Goal: Task Accomplishment & Management: Complete application form

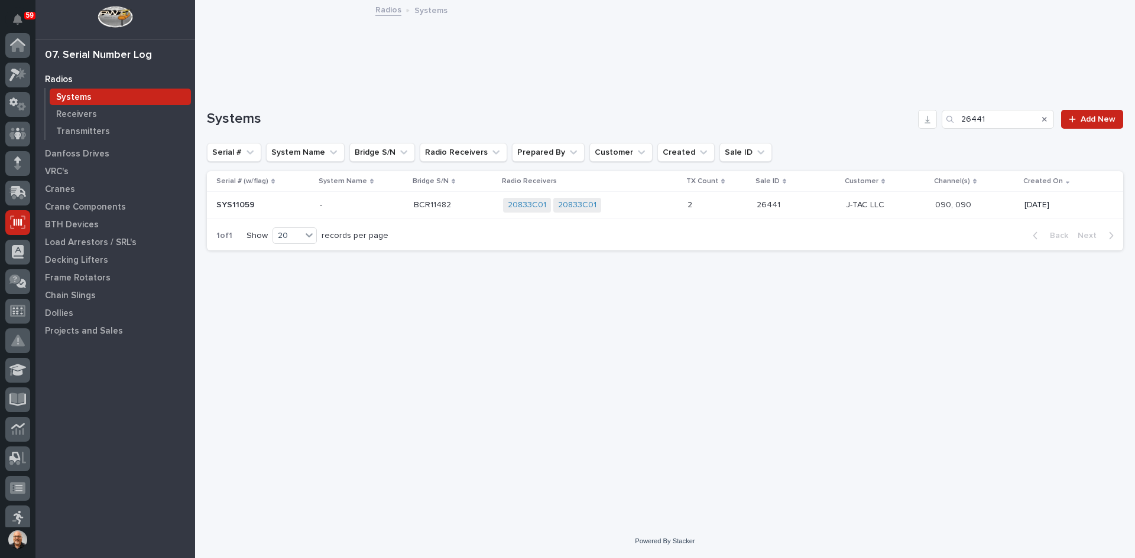
scroll to position [177, 0]
click at [84, 128] on p "Transmitters" at bounding box center [83, 131] width 54 height 11
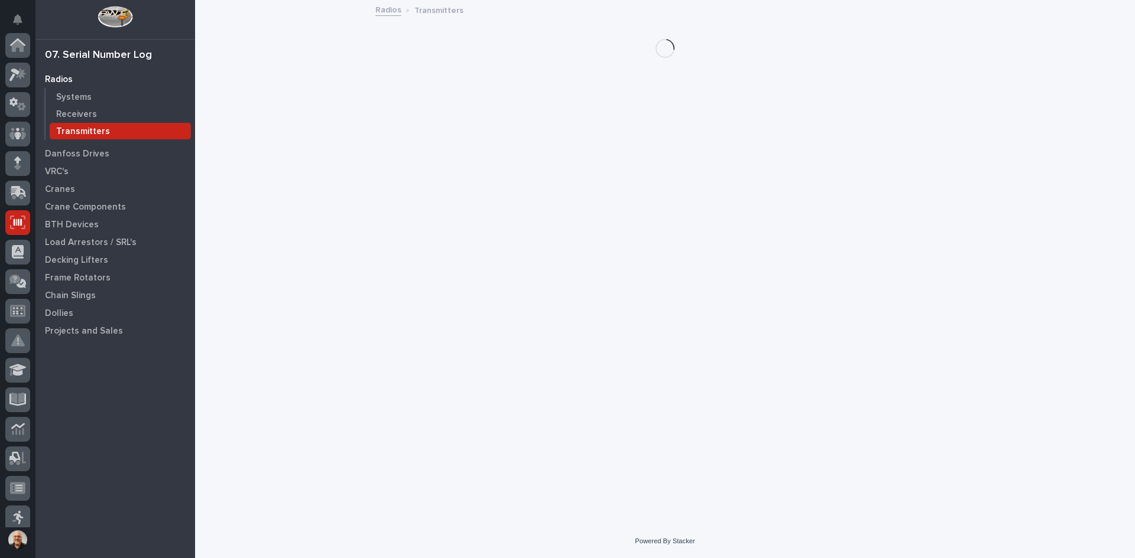
scroll to position [177, 0]
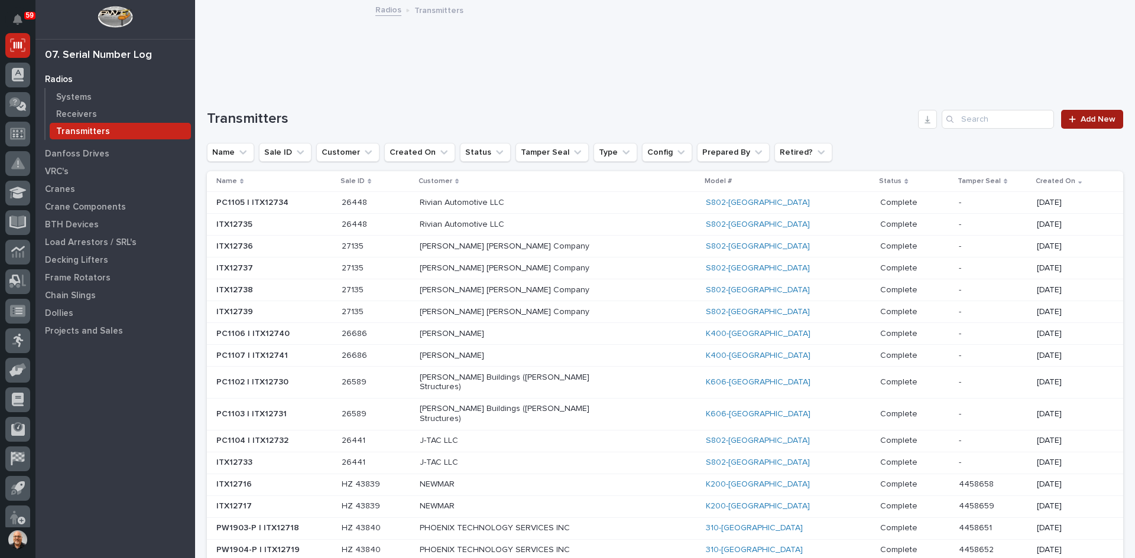
click at [1095, 124] on link "Add New" at bounding box center [1092, 119] width 62 height 19
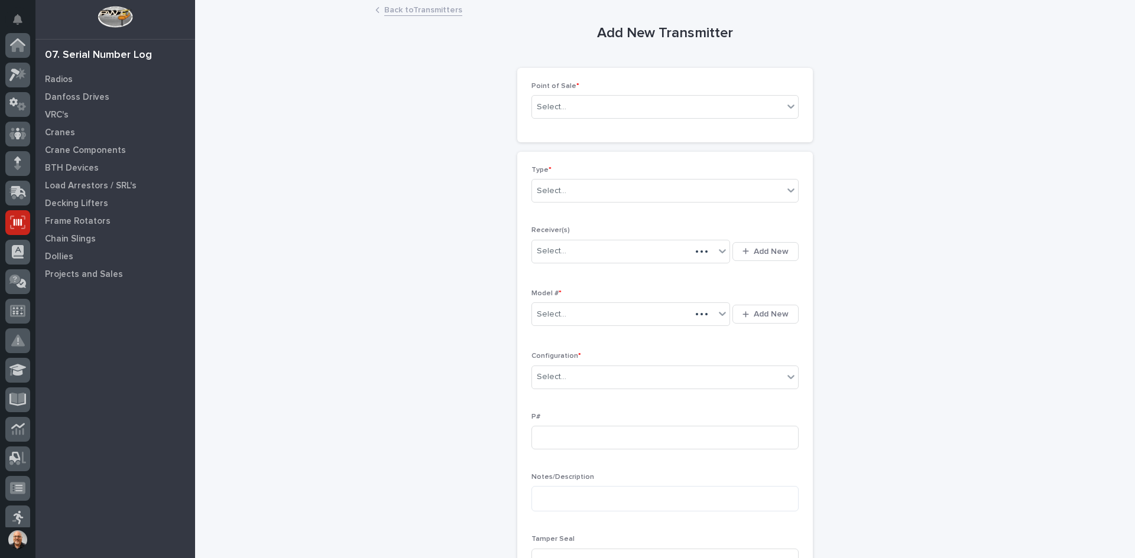
scroll to position [177, 0]
click at [625, 106] on div "Select..." at bounding box center [657, 108] width 251 height 20
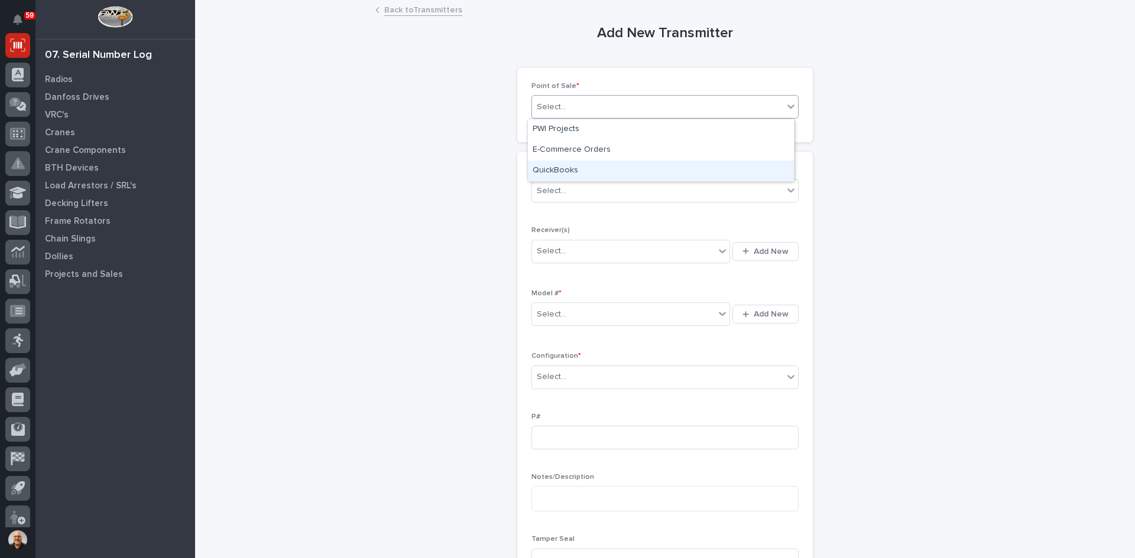
click at [558, 166] on div "QuickBooks" at bounding box center [661, 171] width 266 height 21
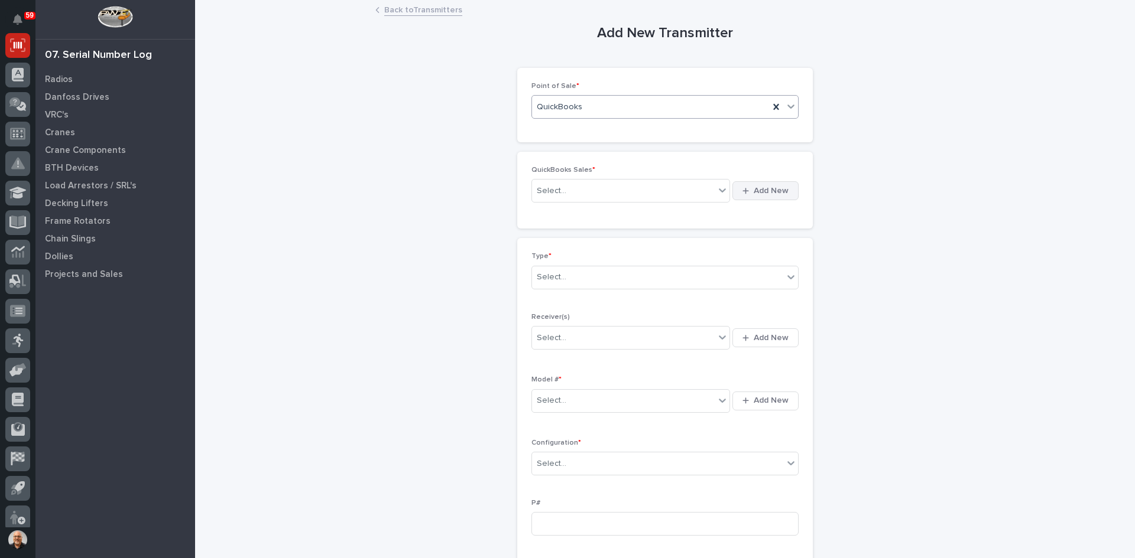
click at [776, 190] on span "Add New" at bounding box center [771, 191] width 35 height 11
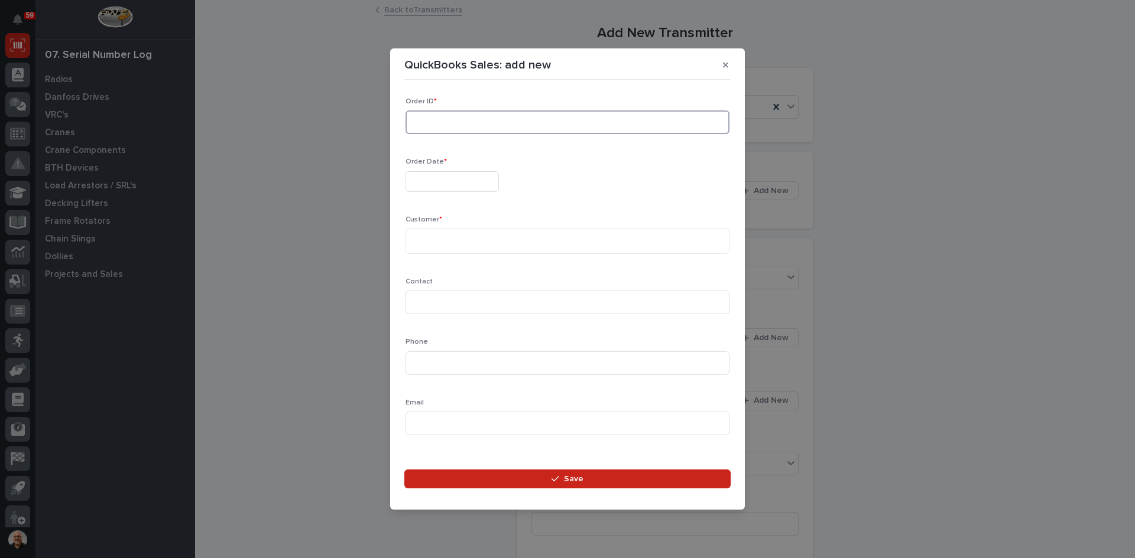
click at [423, 123] on input at bounding box center [567, 123] width 324 height 24
type input "136929"
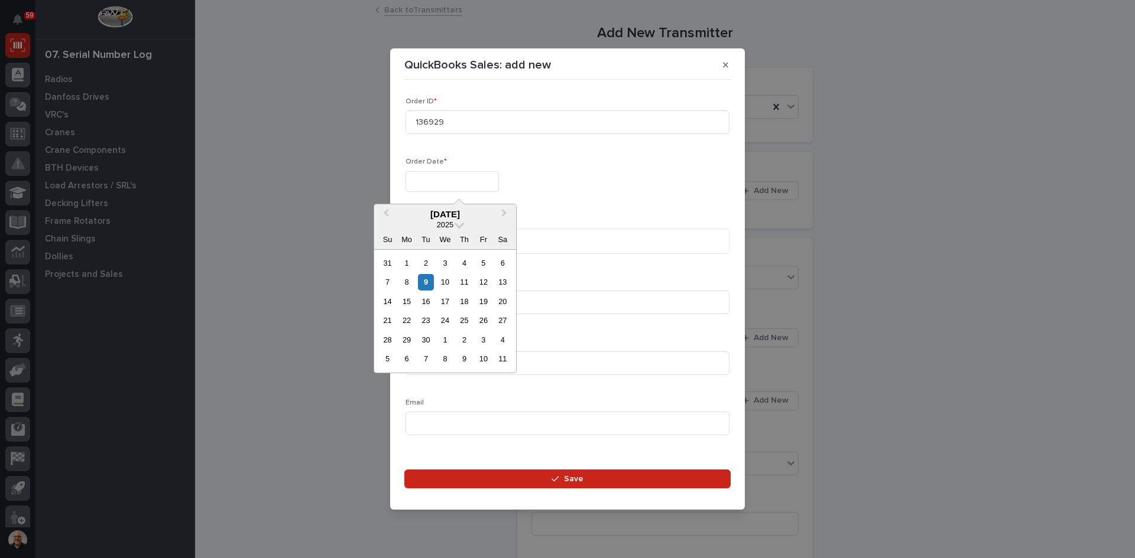
click at [423, 188] on input "text" at bounding box center [451, 181] width 93 height 21
click at [426, 284] on div "9" at bounding box center [426, 282] width 16 height 16
type input "**********"
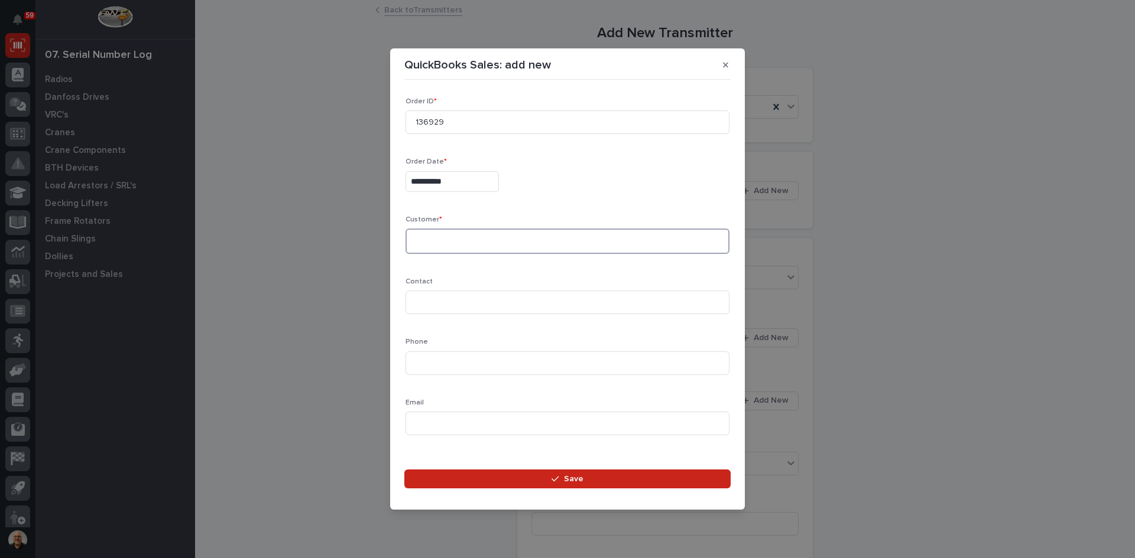
click at [421, 240] on textarea at bounding box center [567, 241] width 324 height 25
type textarea "******"
click at [436, 303] on input at bounding box center [567, 303] width 324 height 24
type input "[PERSON_NAME]"
click at [420, 366] on input at bounding box center [567, 364] width 324 height 24
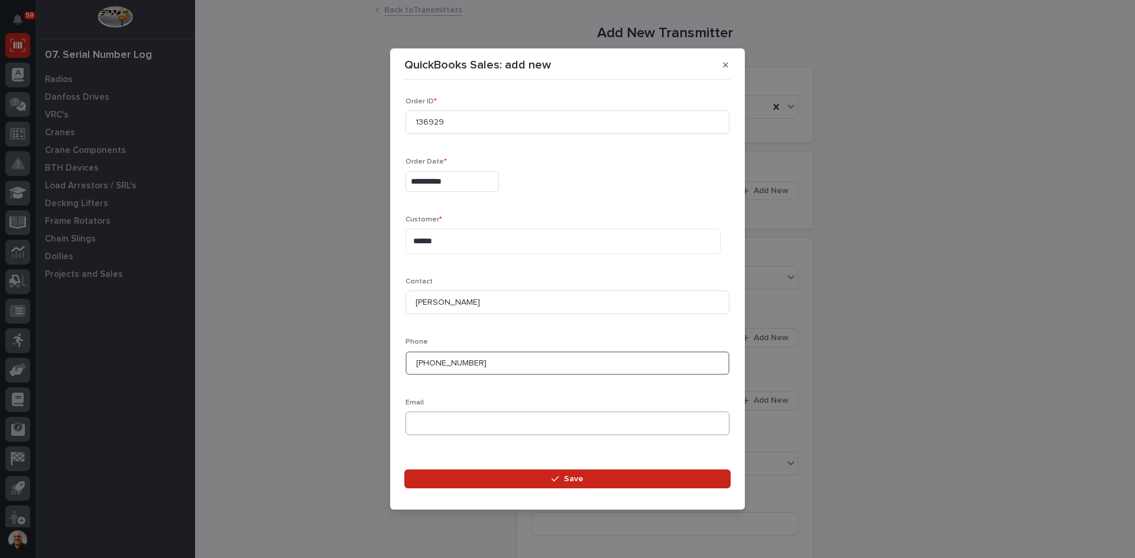
type input "[PHONE_NUMBER]"
click at [424, 421] on input at bounding box center [567, 424] width 324 height 24
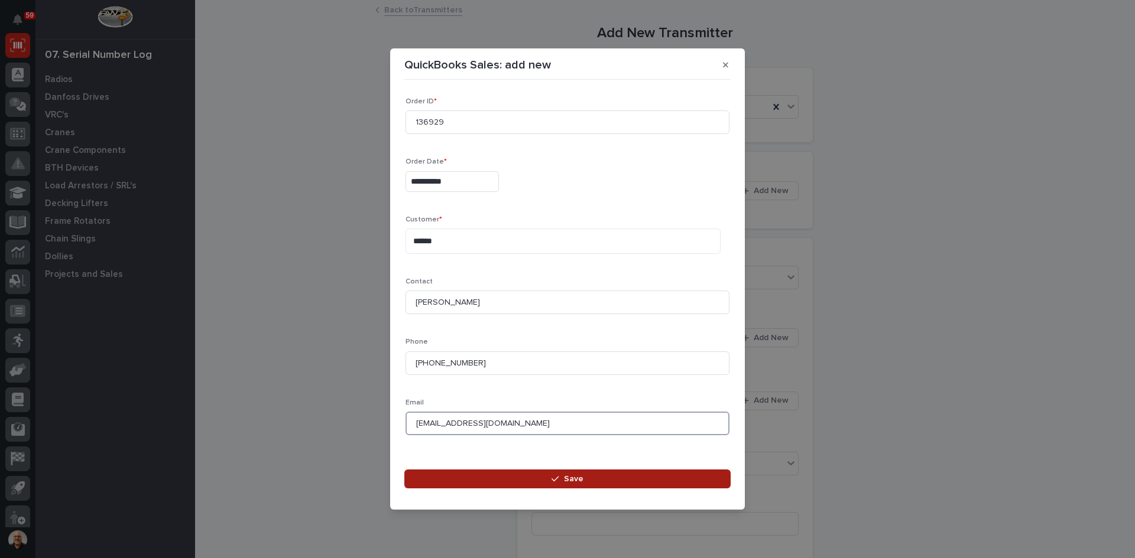
type input "[EMAIL_ADDRESS][DOMAIN_NAME]"
click at [558, 481] on icon "button" at bounding box center [554, 479] width 7 height 8
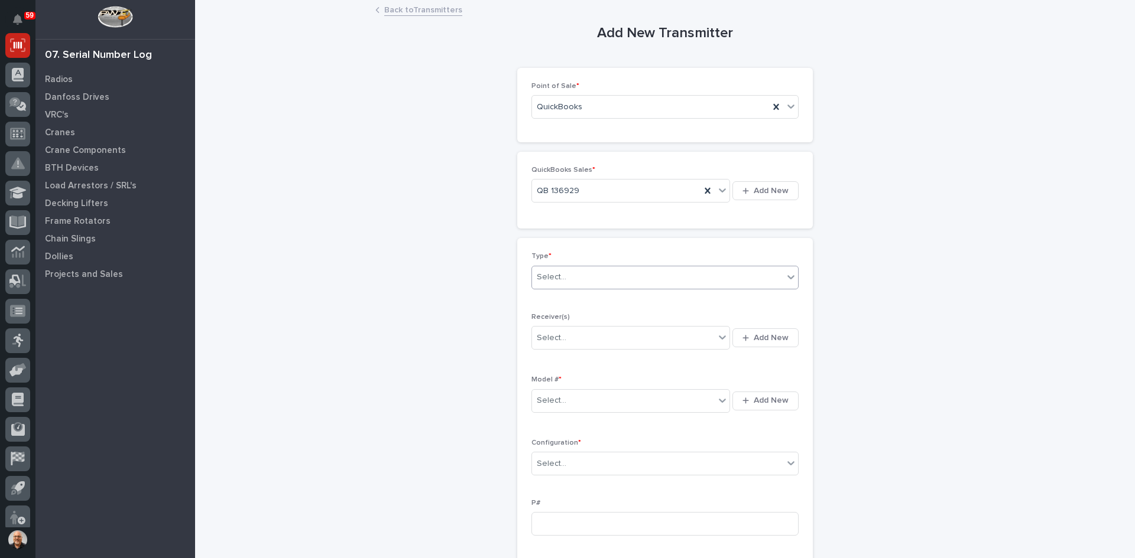
click at [565, 278] on div "Select..." at bounding box center [657, 278] width 251 height 20
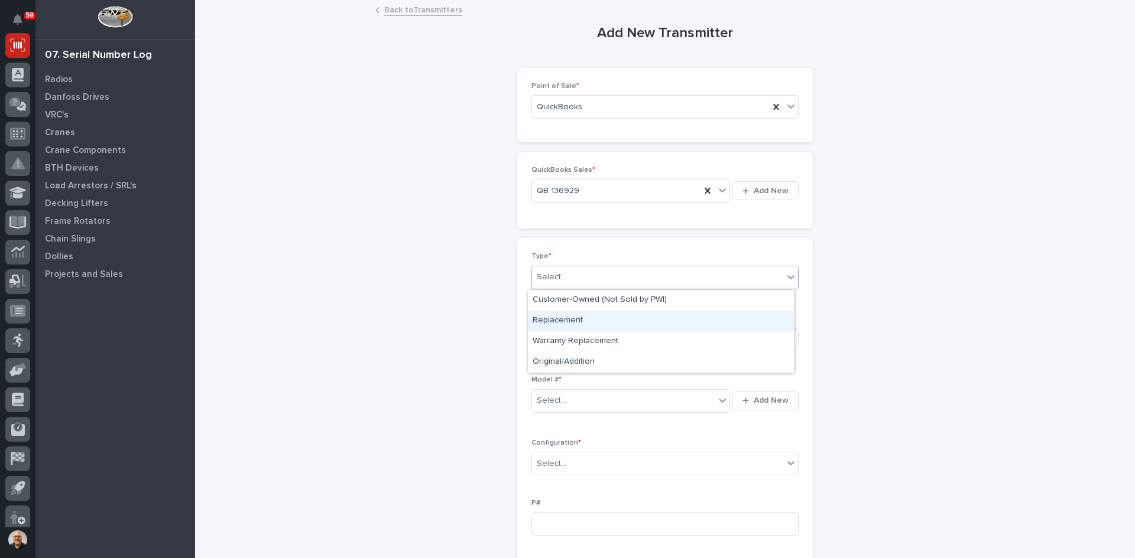
click at [564, 320] on div "Replacement" at bounding box center [661, 321] width 266 height 21
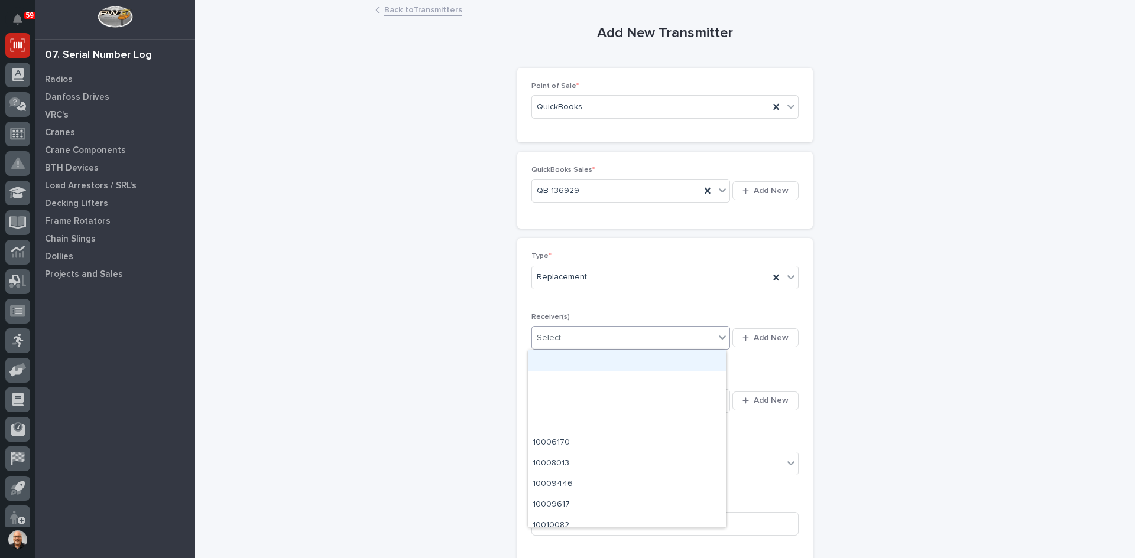
click at [564, 335] on div "Select..." at bounding box center [623, 339] width 183 height 20
type input "********"
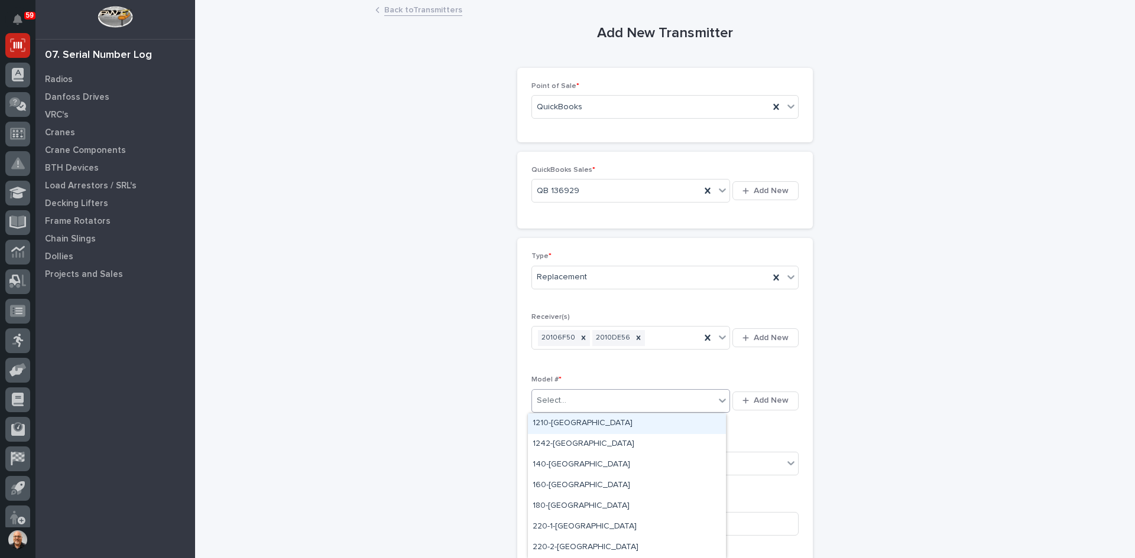
click at [576, 397] on div "Select..." at bounding box center [623, 401] width 183 height 20
type input "***"
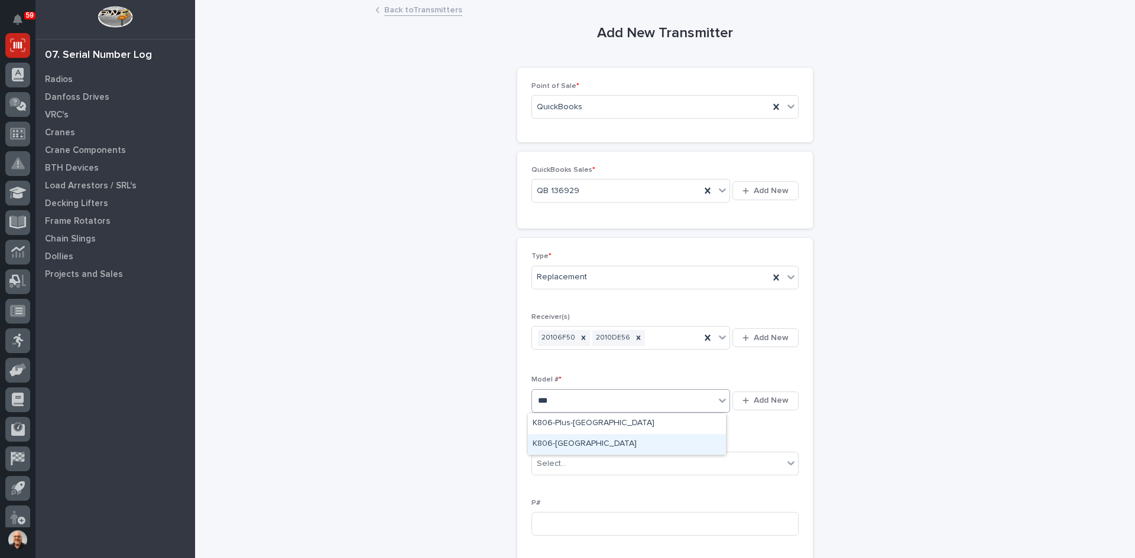
click at [554, 440] on div "K806-[GEOGRAPHIC_DATA]" at bounding box center [627, 444] width 198 height 21
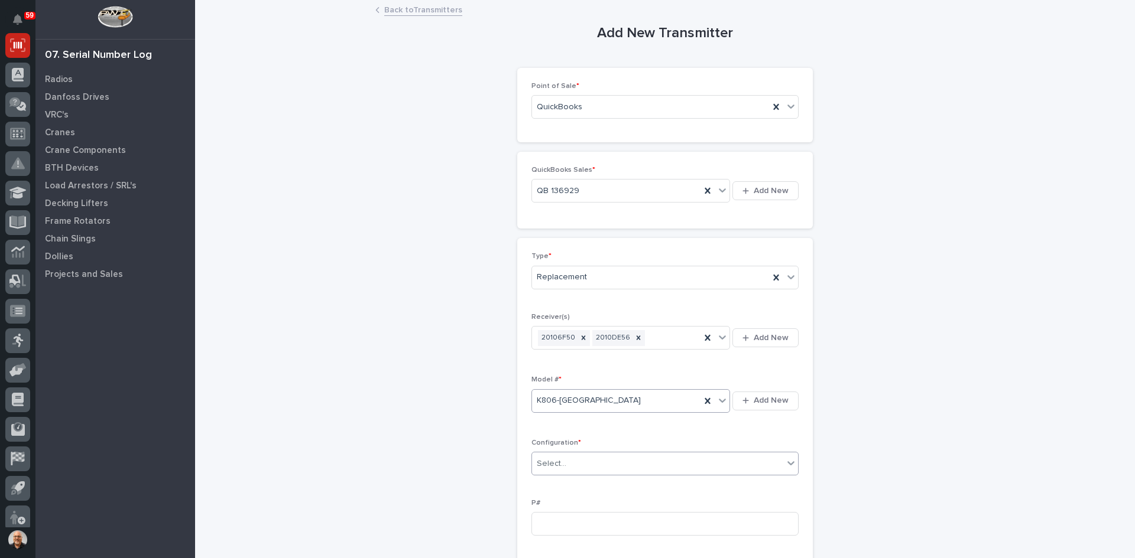
click at [574, 456] on div "Select..." at bounding box center [657, 464] width 251 height 20
click at [552, 508] on div "A/B/Both" at bounding box center [661, 507] width 266 height 21
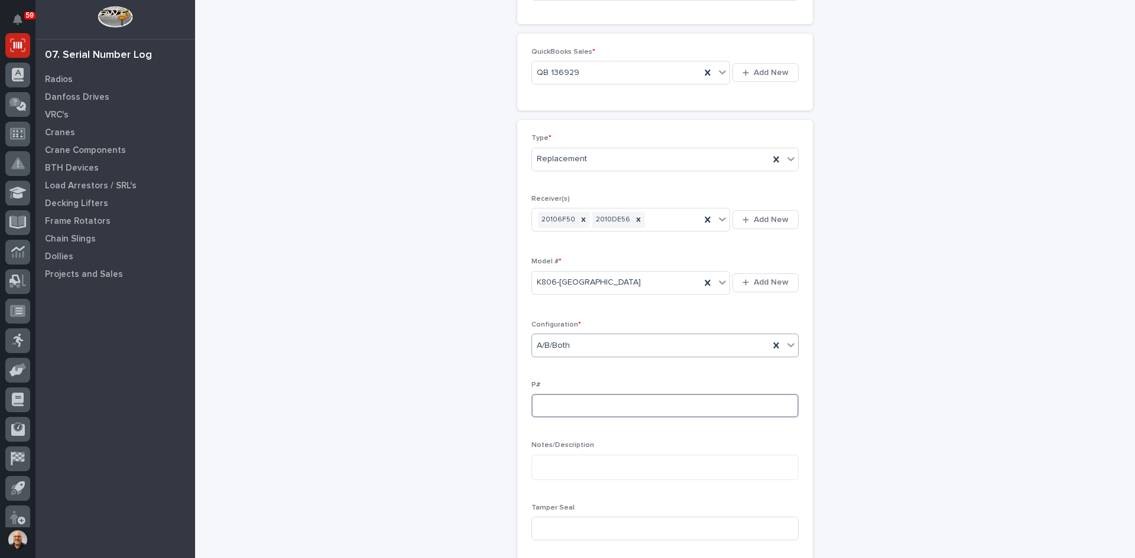
click at [538, 402] on input at bounding box center [664, 406] width 267 height 24
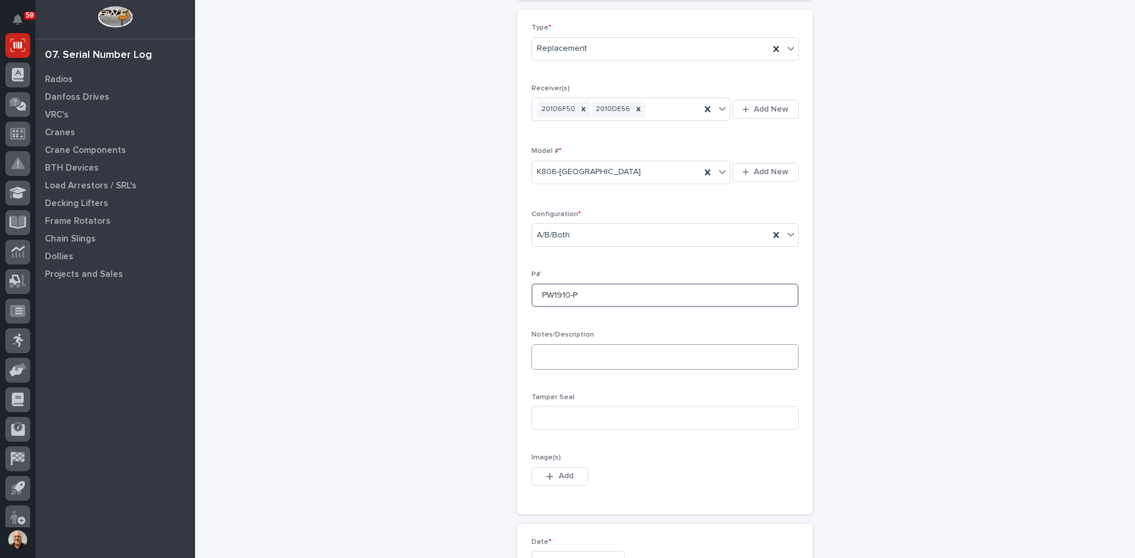
scroll to position [295, 0]
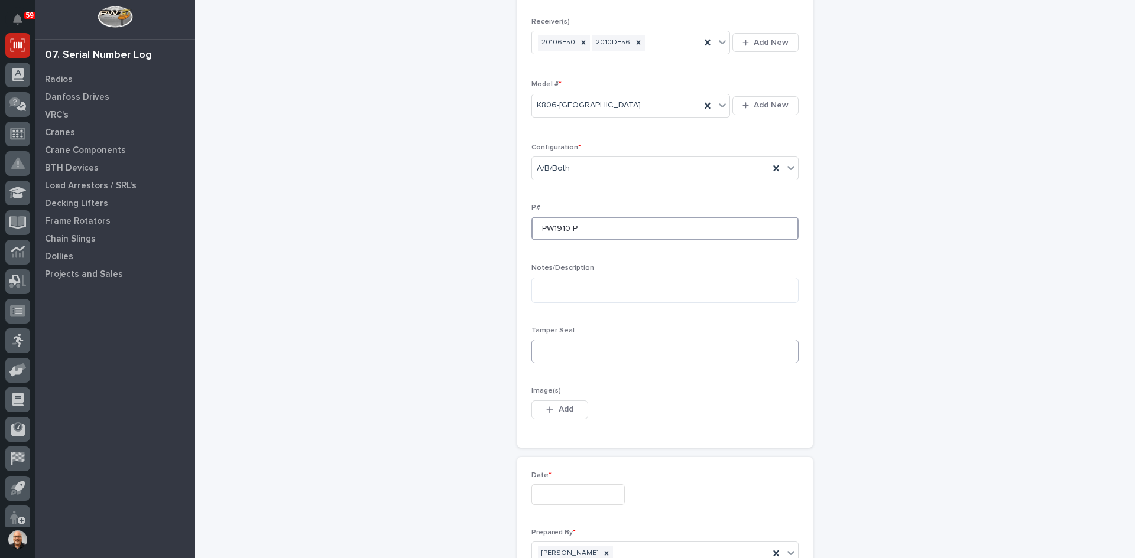
type input "PW1910-P"
click at [545, 352] on input at bounding box center [664, 352] width 267 height 24
type input "4472452"
click at [558, 411] on span "Add" at bounding box center [565, 409] width 15 height 11
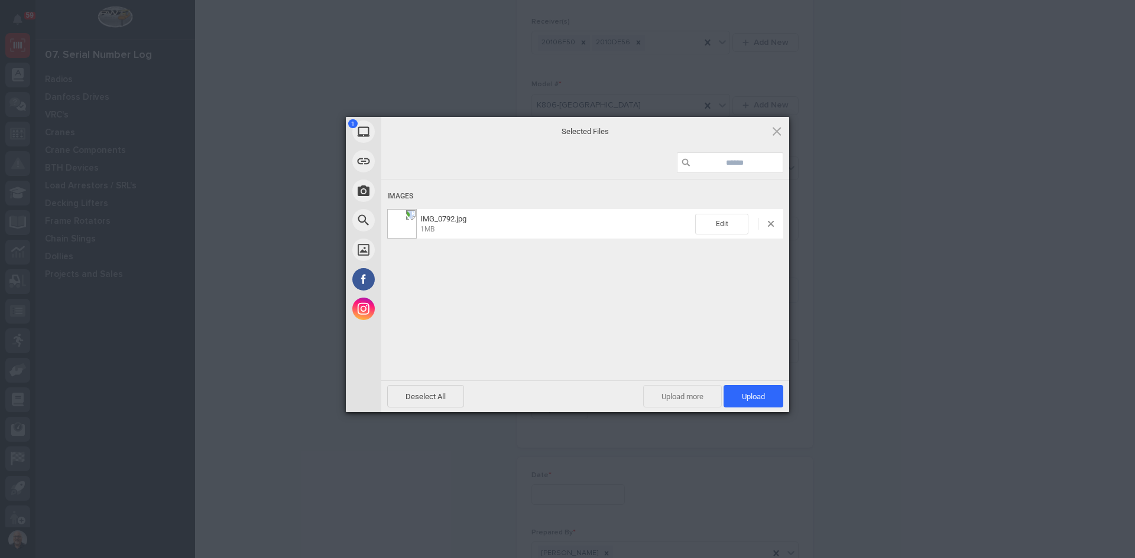
click at [675, 398] on span "Upload more" at bounding box center [682, 396] width 79 height 22
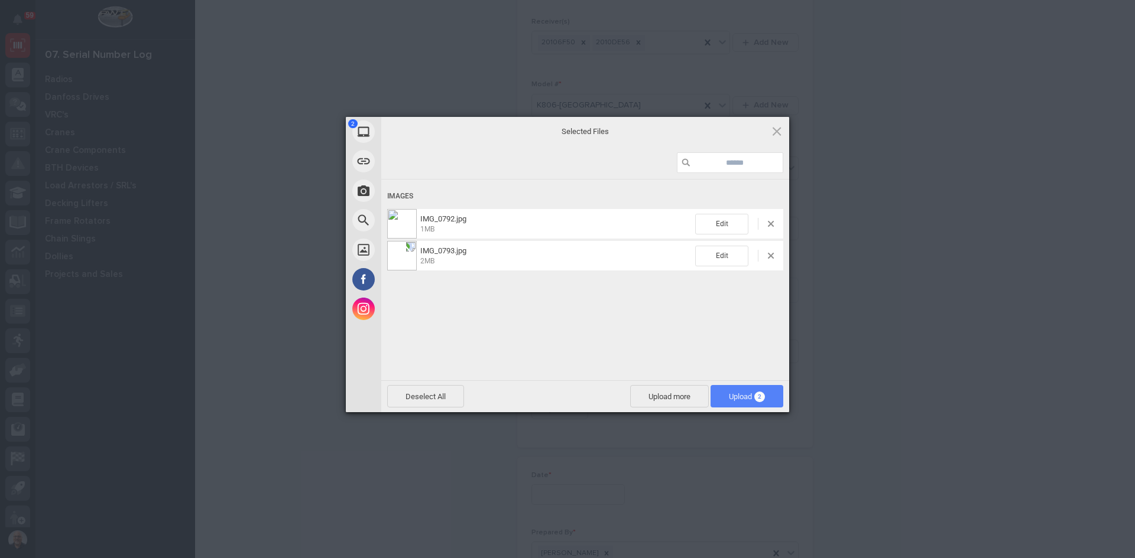
click at [743, 396] on span "Upload 2" at bounding box center [747, 396] width 36 height 9
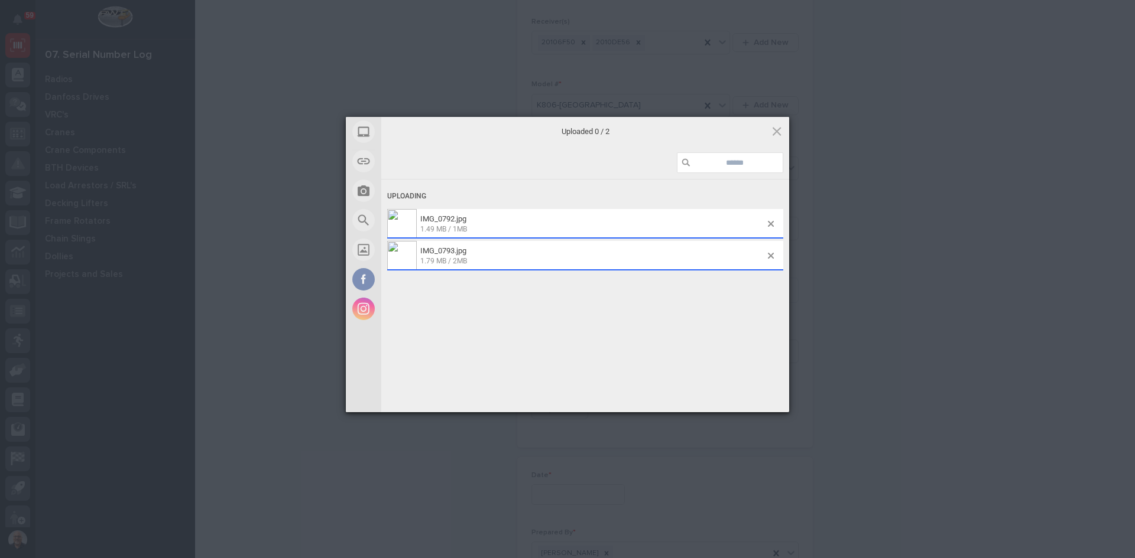
scroll to position [317, 0]
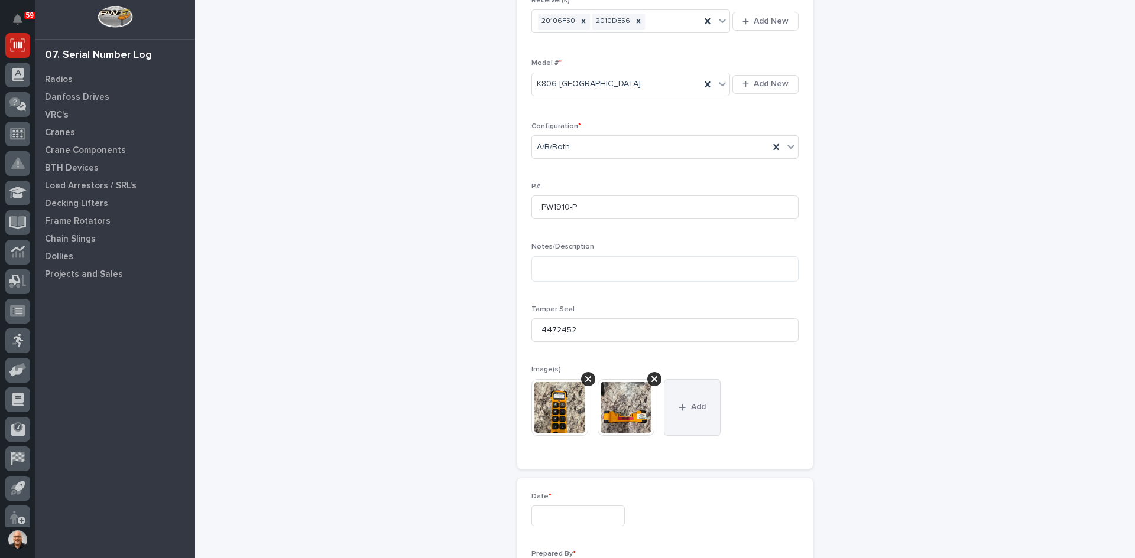
click at [696, 406] on span "Add" at bounding box center [698, 407] width 15 height 11
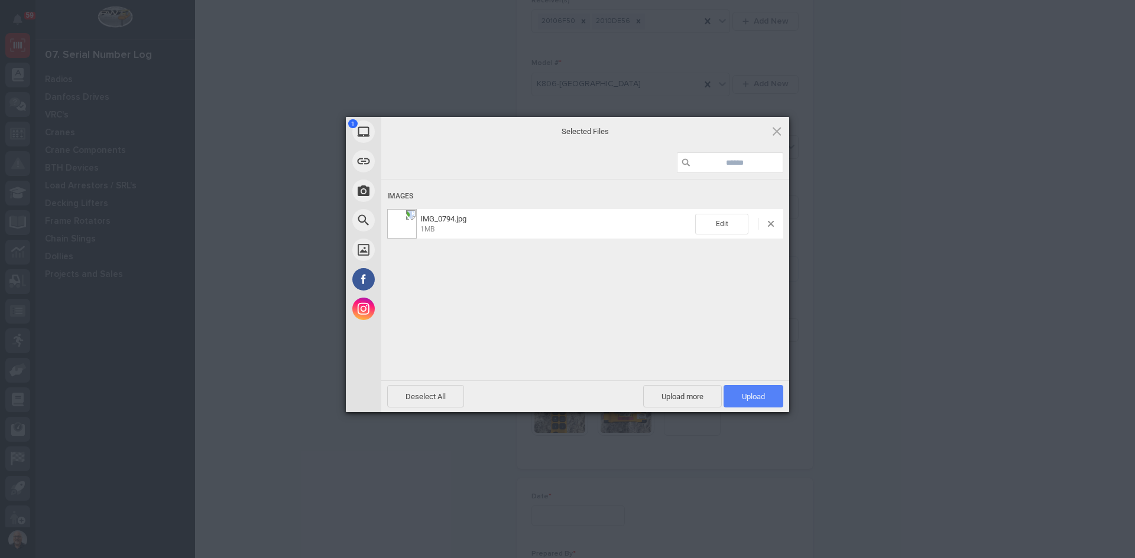
click at [753, 396] on span "Upload 1" at bounding box center [753, 396] width 23 height 9
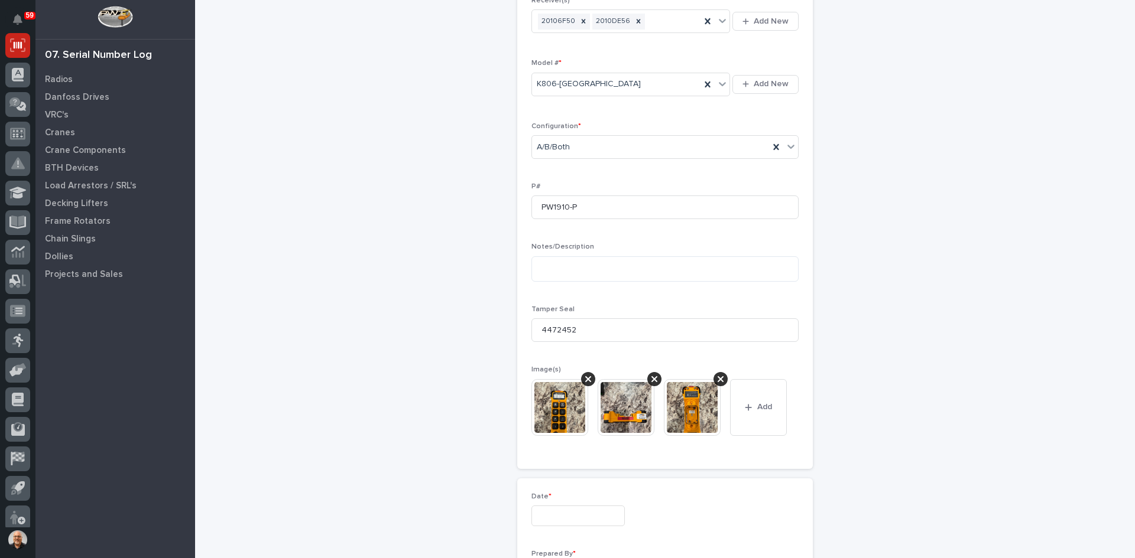
click at [564, 519] on input "text" at bounding box center [577, 516] width 93 height 21
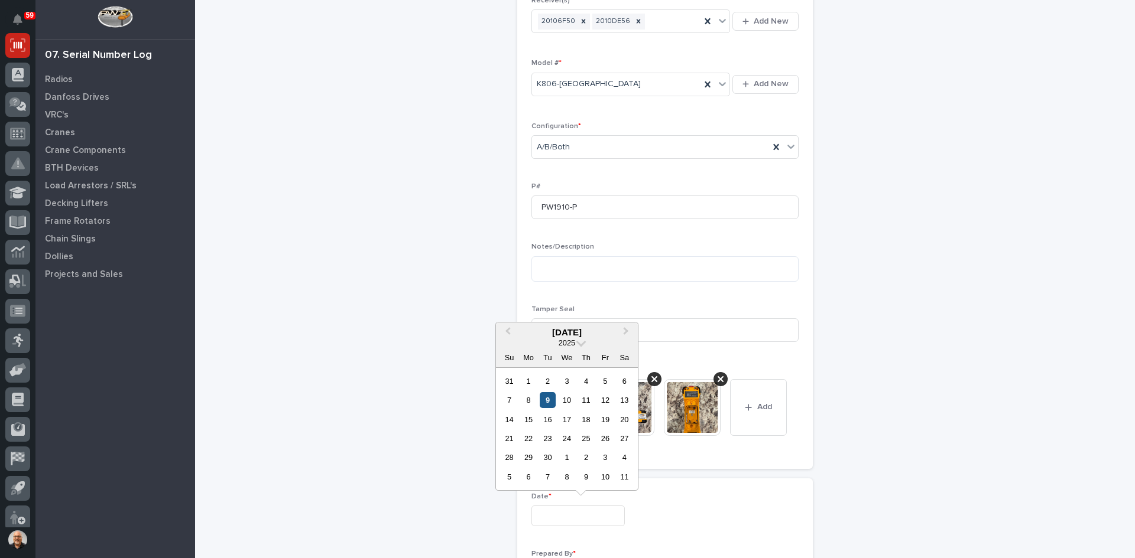
click at [549, 399] on div "9" at bounding box center [548, 400] width 16 height 16
type input "**********"
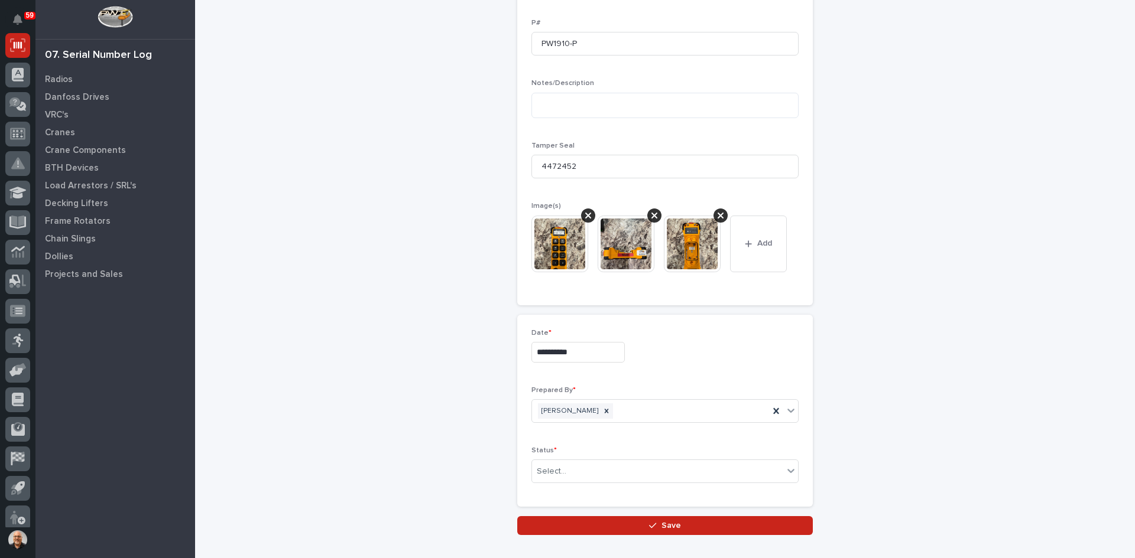
scroll to position [494, 0]
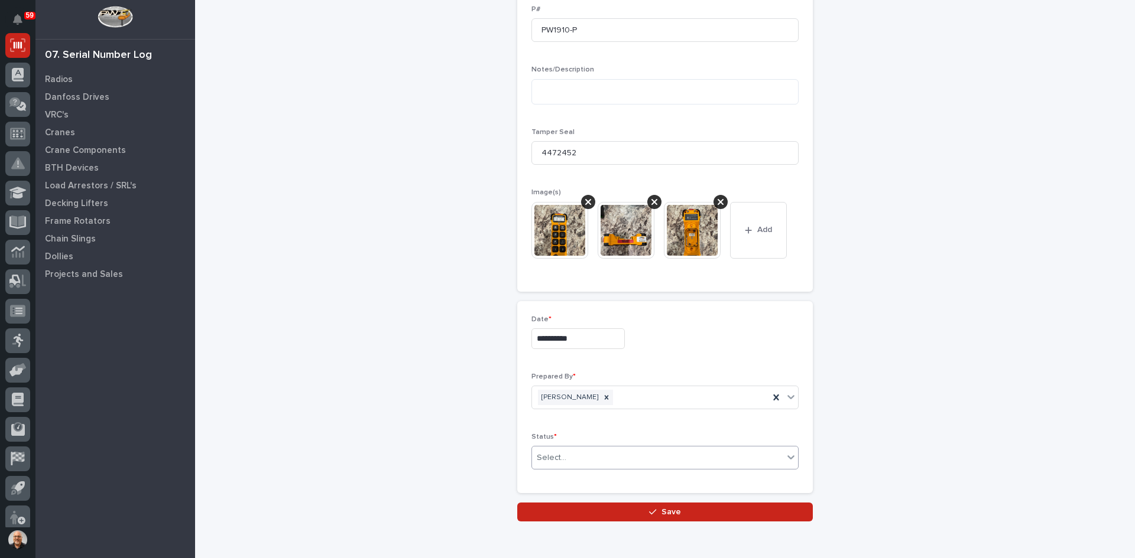
click at [568, 456] on div "Select..." at bounding box center [657, 459] width 251 height 20
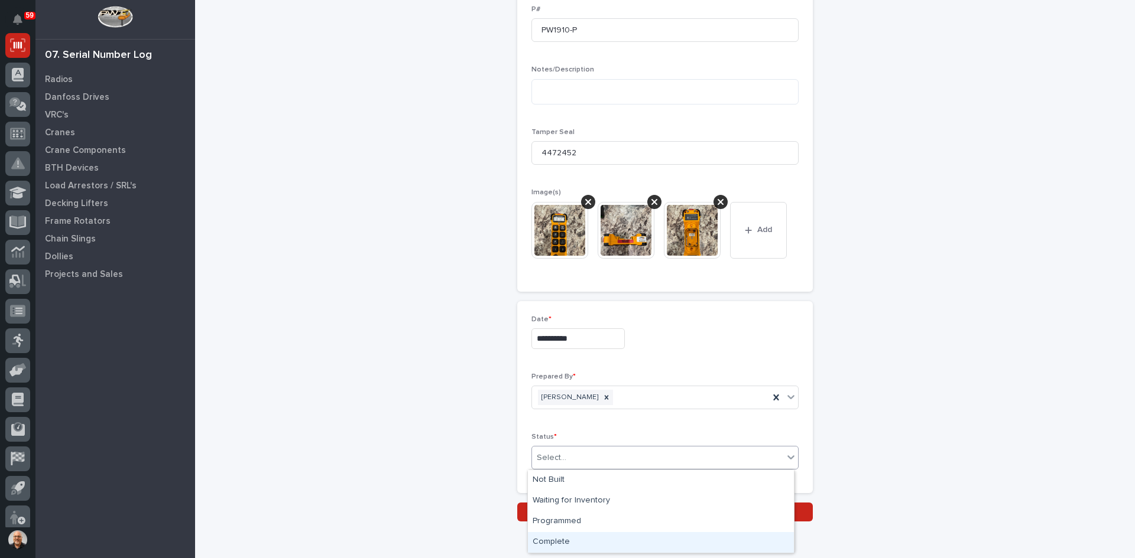
click at [558, 538] on div "Complete" at bounding box center [661, 542] width 266 height 21
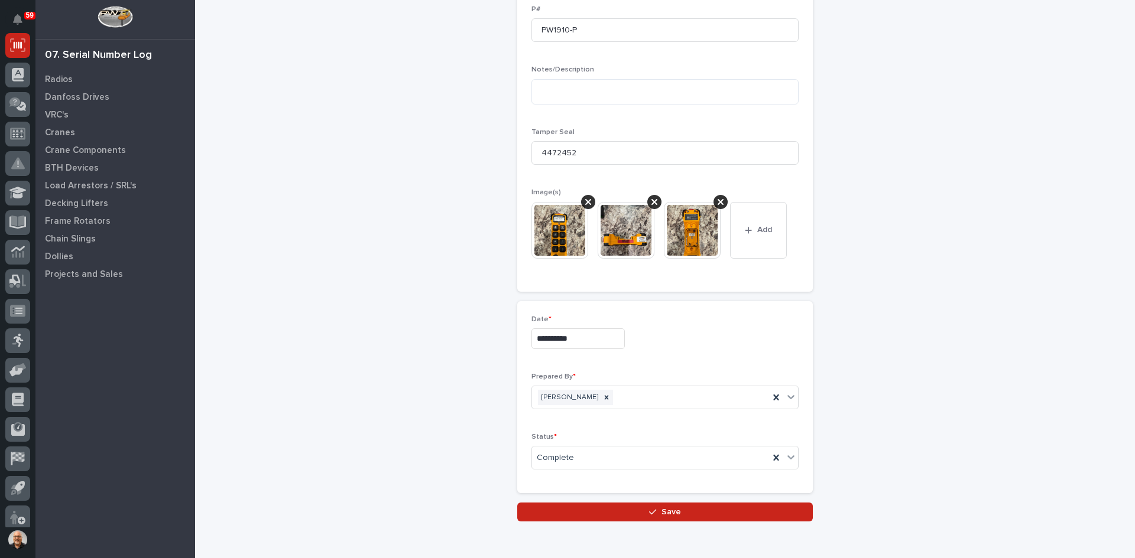
click at [563, 236] on img at bounding box center [559, 230] width 57 height 57
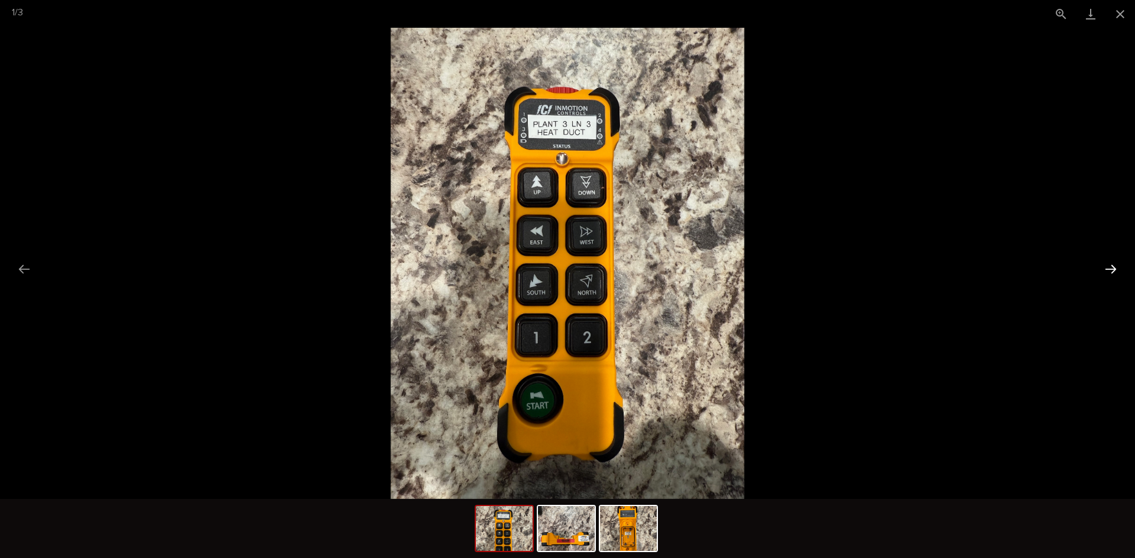
click at [1112, 268] on button "Next slide" at bounding box center [1110, 269] width 25 height 23
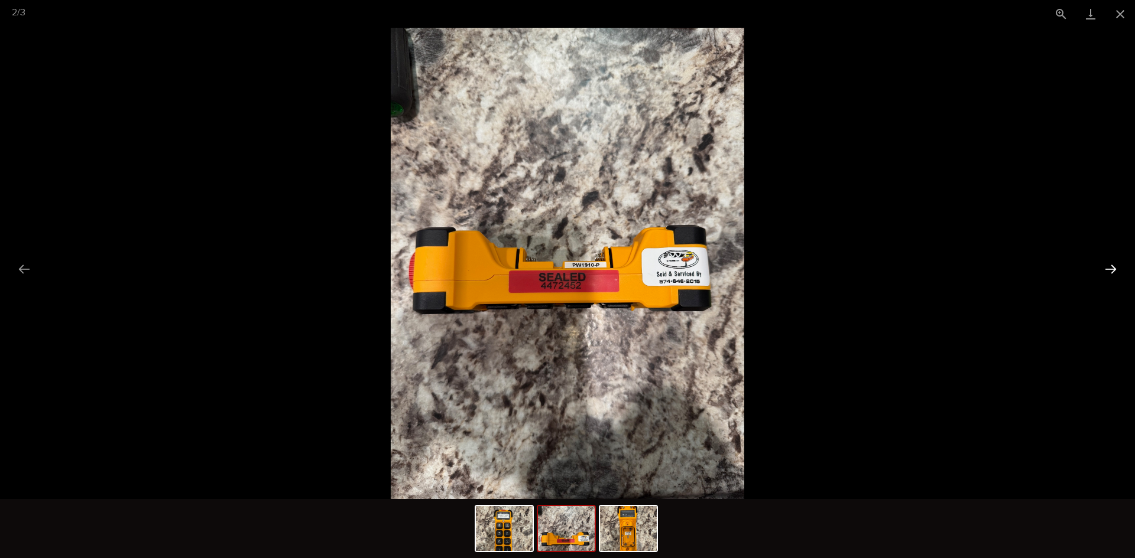
click at [1112, 268] on button "Next slide" at bounding box center [1110, 269] width 25 height 23
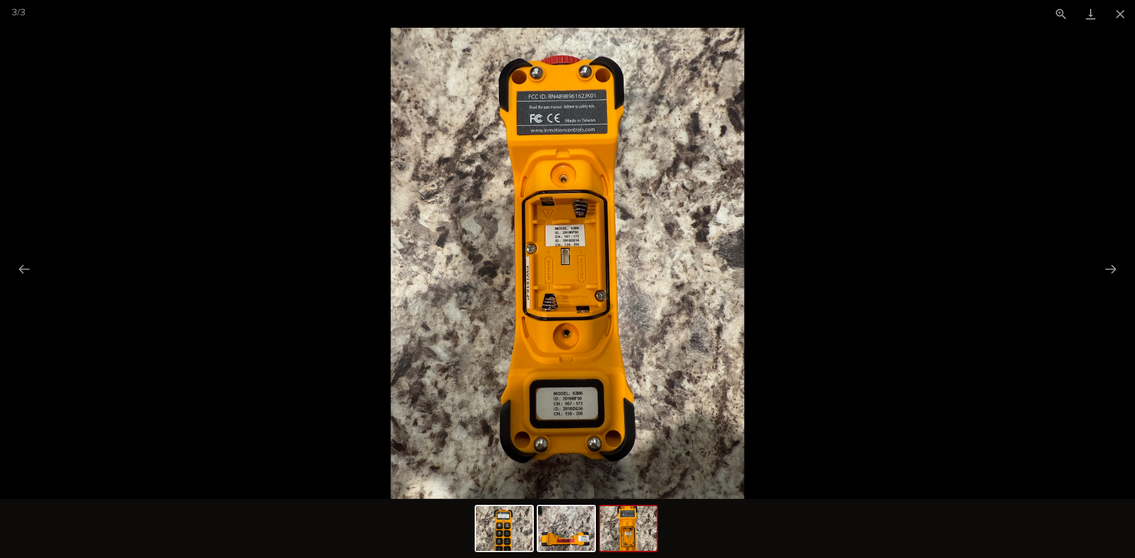
scroll to position [0, 0]
click at [554, 382] on img at bounding box center [568, 264] width 354 height 472
click at [570, 405] on img at bounding box center [568, 264] width 354 height 472
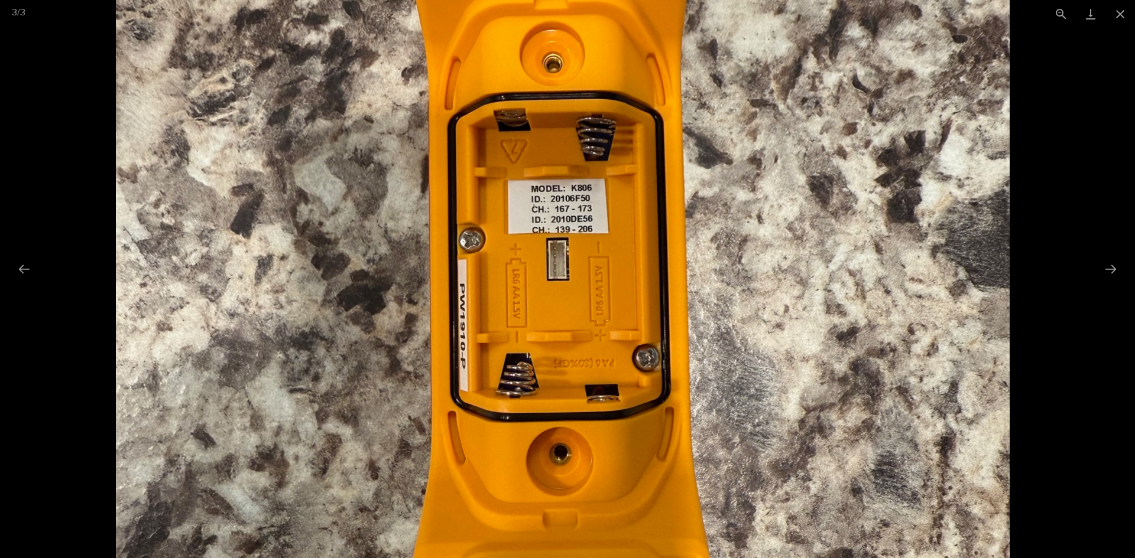
drag, startPoint x: 603, startPoint y: 232, endPoint x: 600, endPoint y: 450, distance: 217.5
click at [600, 450] on img at bounding box center [563, 276] width 894 height 1191
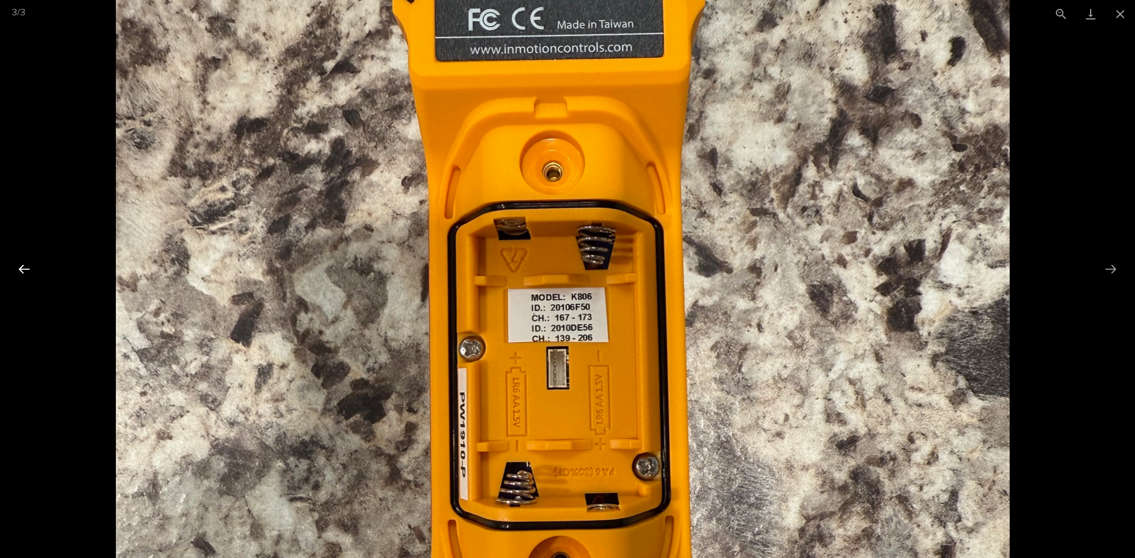
click at [24, 268] on button "Previous slide" at bounding box center [24, 269] width 25 height 23
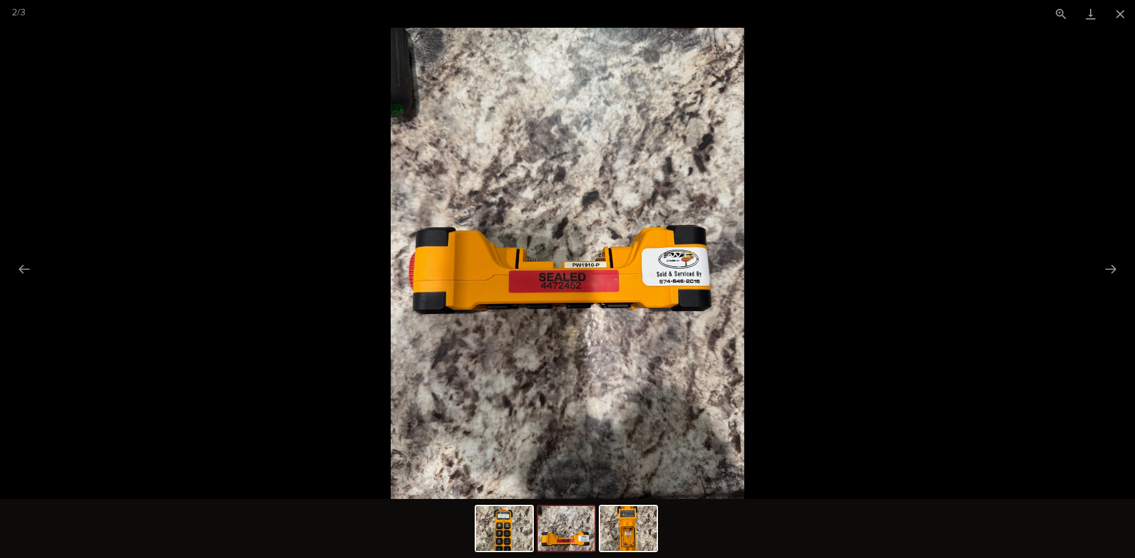
click at [556, 282] on img at bounding box center [568, 264] width 354 height 472
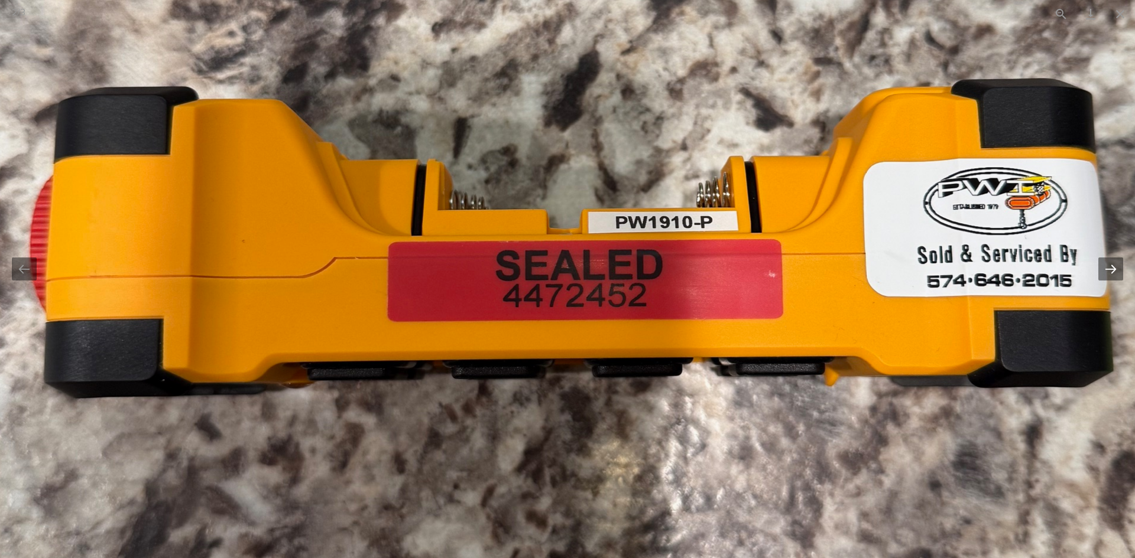
click at [1118, 272] on button "Next slide" at bounding box center [1110, 269] width 25 height 23
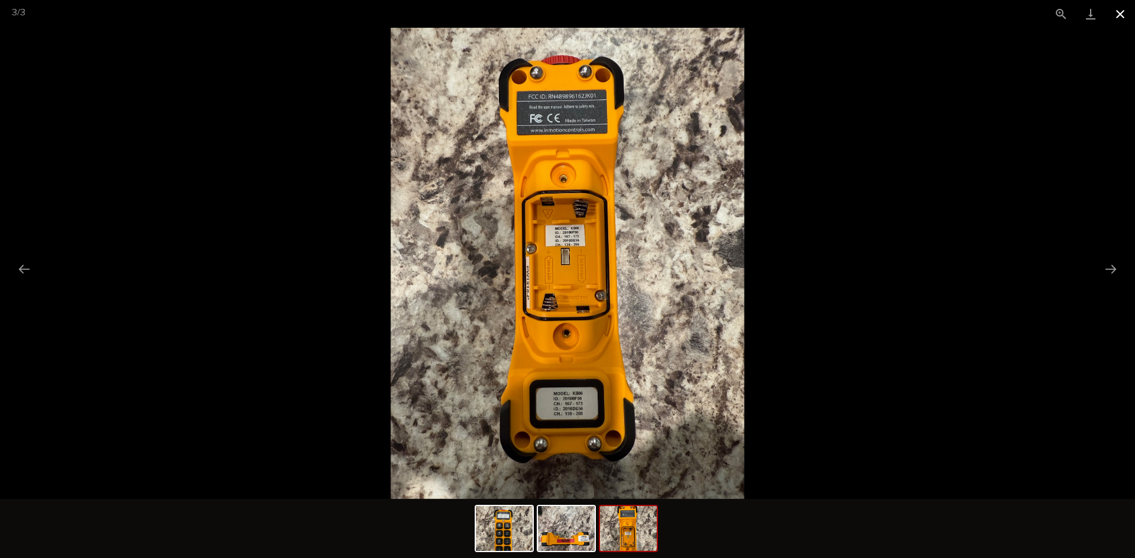
click at [1120, 13] on button "Close gallery" at bounding box center [1120, 14] width 30 height 28
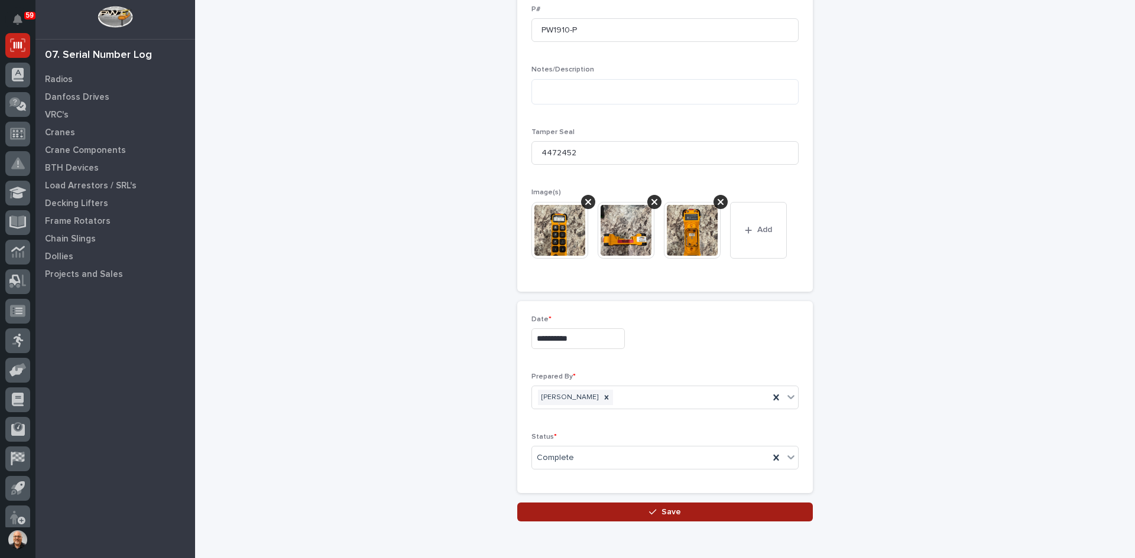
click at [667, 512] on span "Save" at bounding box center [671, 512] width 20 height 11
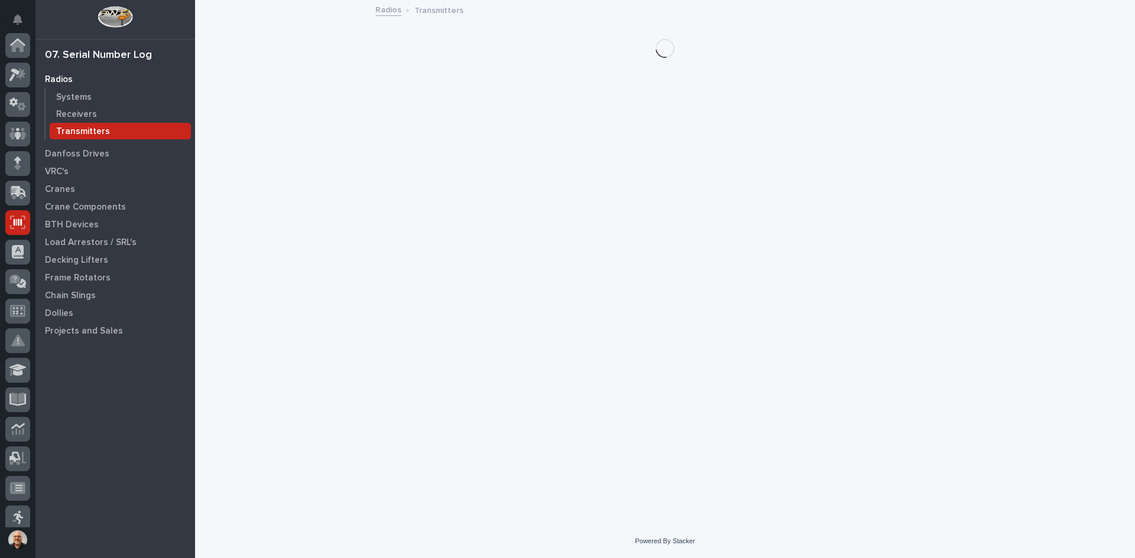
scroll to position [177, 0]
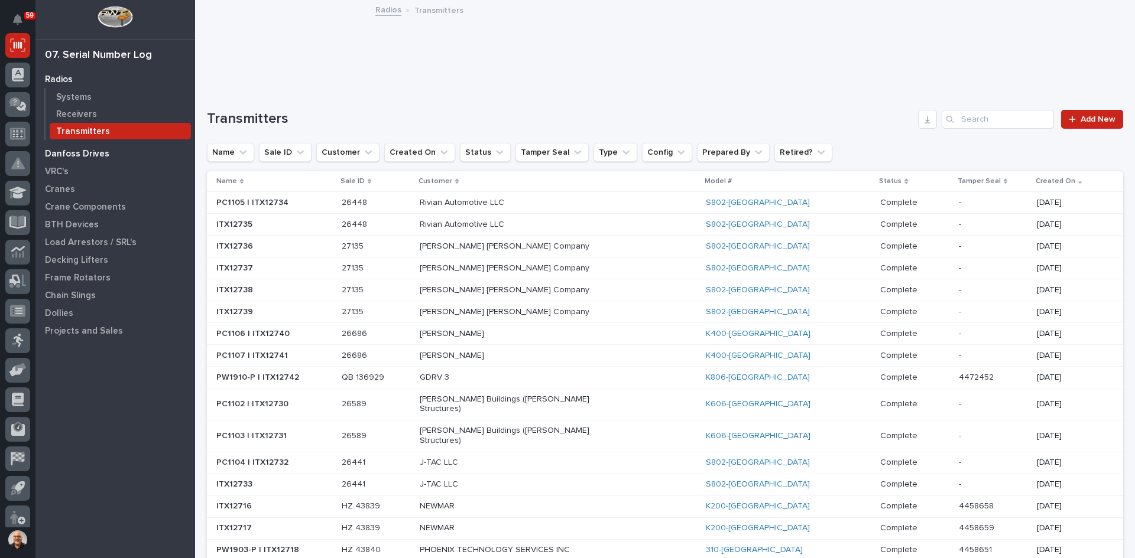
click at [74, 152] on p "Danfoss Drives" at bounding box center [77, 154] width 64 height 11
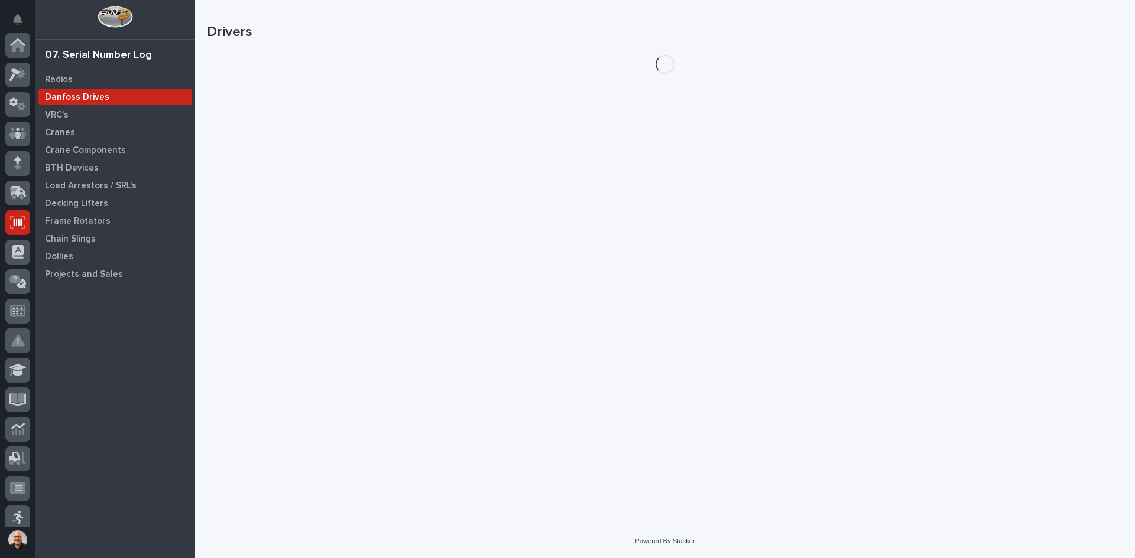
scroll to position [177, 0]
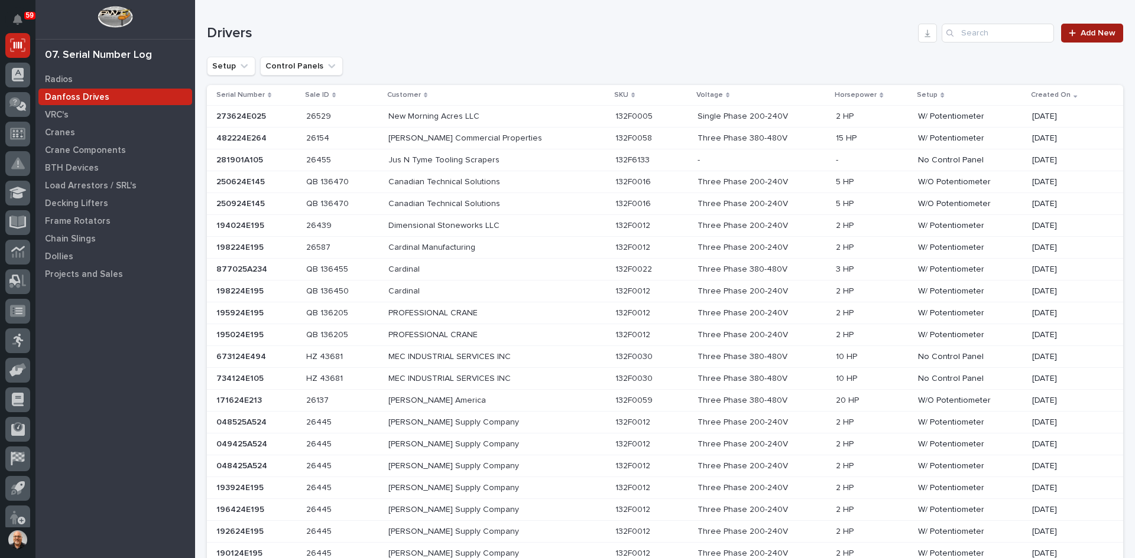
click at [1086, 35] on span "Add New" at bounding box center [1097, 33] width 35 height 8
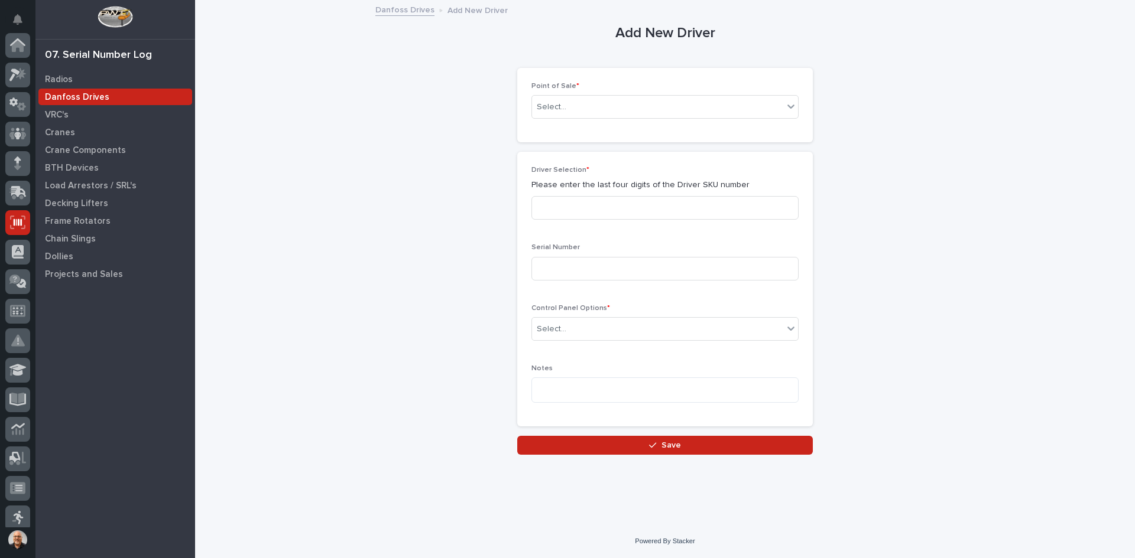
scroll to position [177, 0]
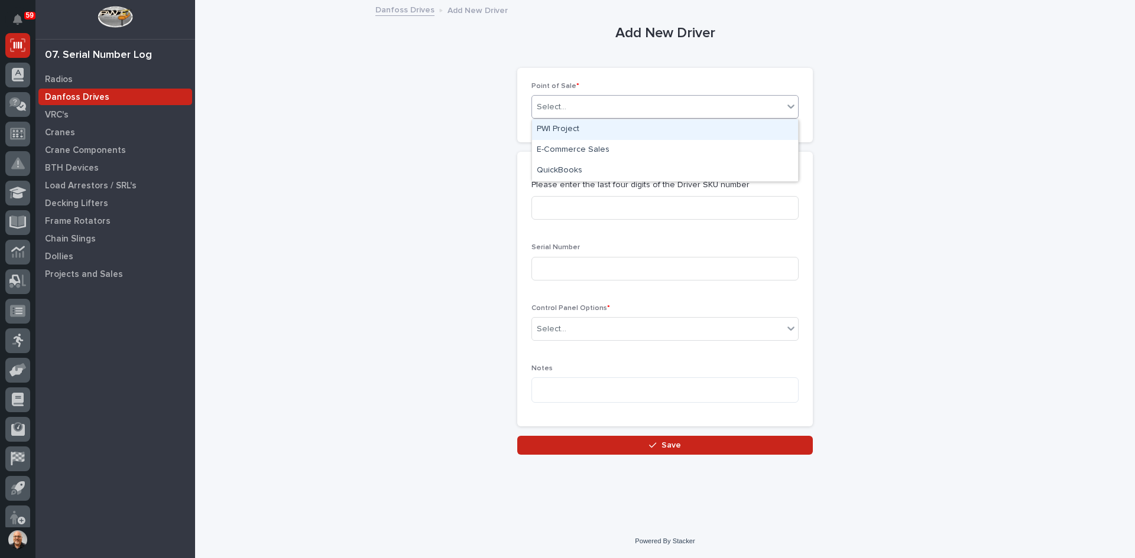
click at [582, 106] on div "Select..." at bounding box center [657, 108] width 251 height 20
click at [563, 128] on div "PWI Project" at bounding box center [665, 129] width 266 height 21
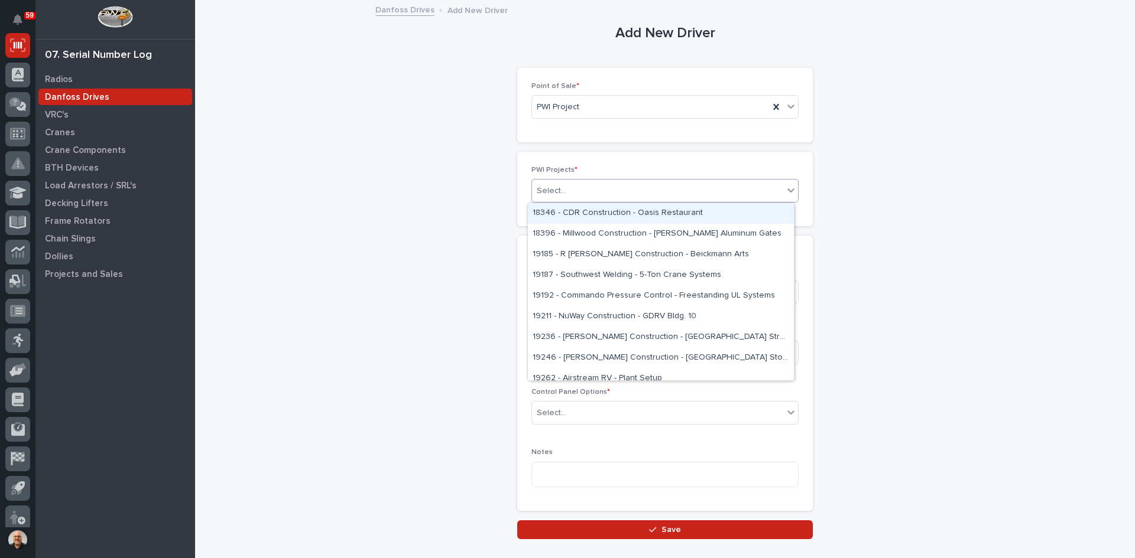
click at [569, 186] on div "Select..." at bounding box center [657, 191] width 251 height 20
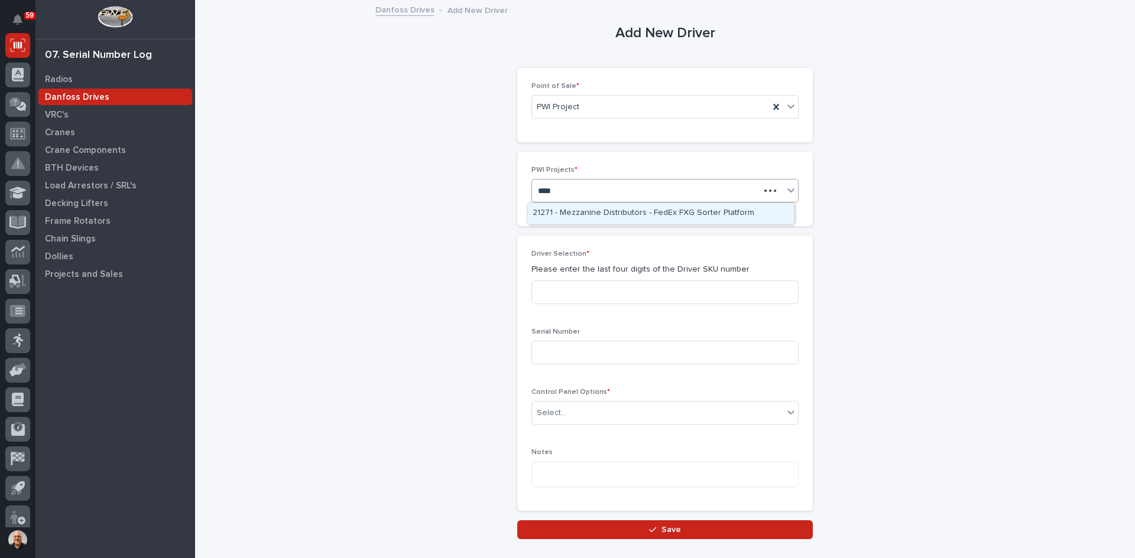
type input "*****"
click at [644, 213] on div "27114 - Hoist Zone - Mast Farm Service - 🤖 (v2) E-Commerce Order with Fab Item" at bounding box center [661, 213] width 266 height 21
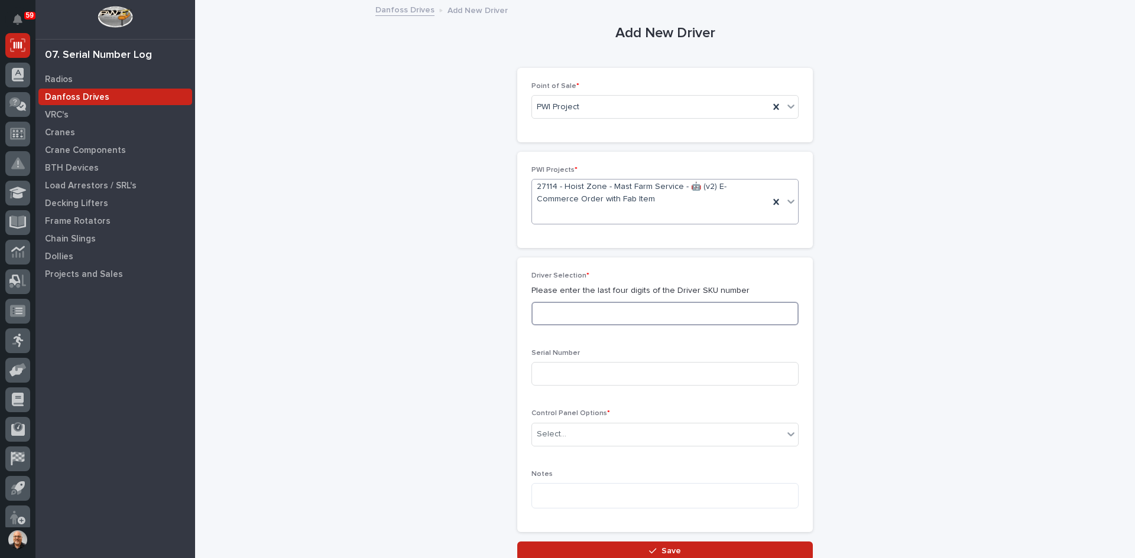
click at [548, 313] on input at bounding box center [664, 314] width 267 height 24
type input "0012"
click at [551, 374] on input at bounding box center [664, 374] width 267 height 24
type input "189324E195"
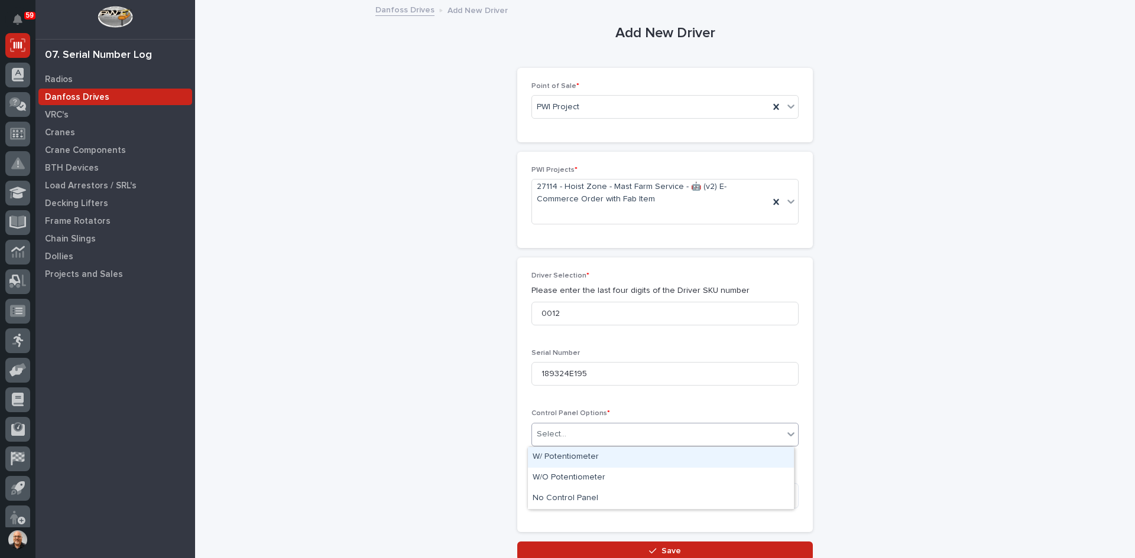
click at [584, 434] on div "Select..." at bounding box center [657, 435] width 251 height 20
click at [564, 472] on div "W/O Potentiometer" at bounding box center [661, 478] width 266 height 21
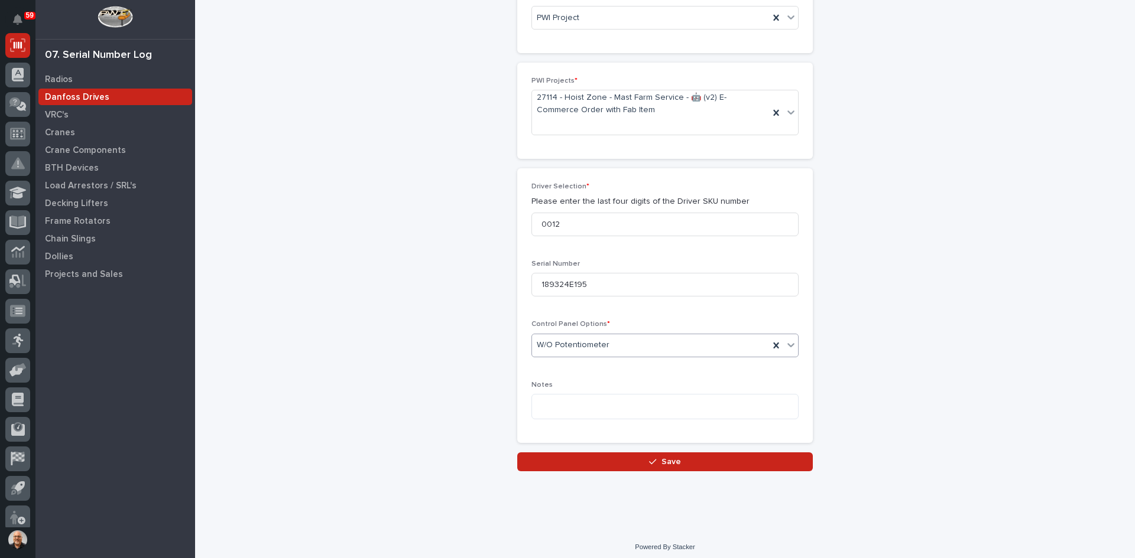
scroll to position [95, 0]
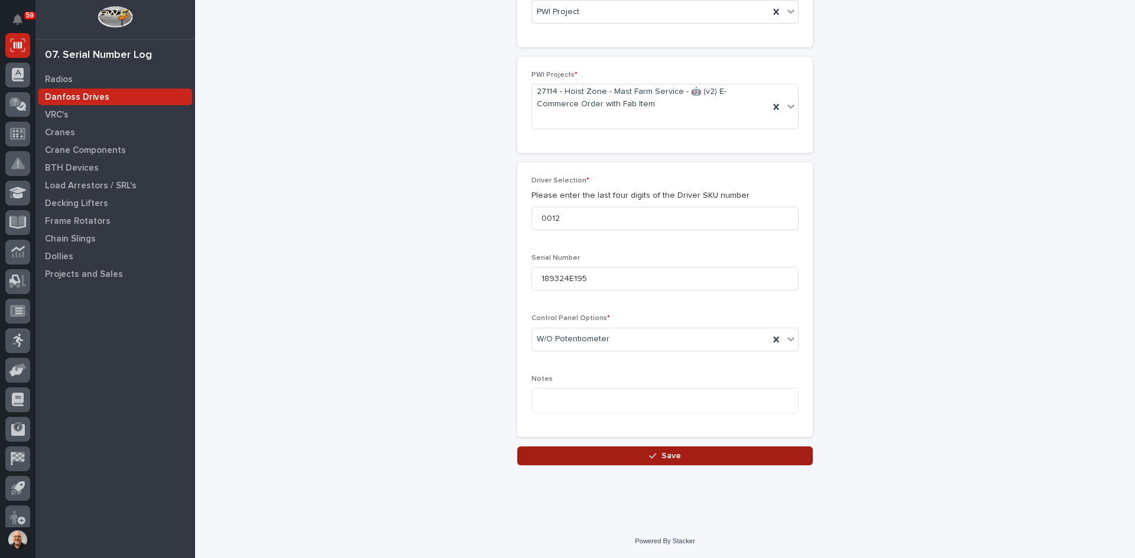
click at [661, 457] on span "Save" at bounding box center [671, 456] width 20 height 11
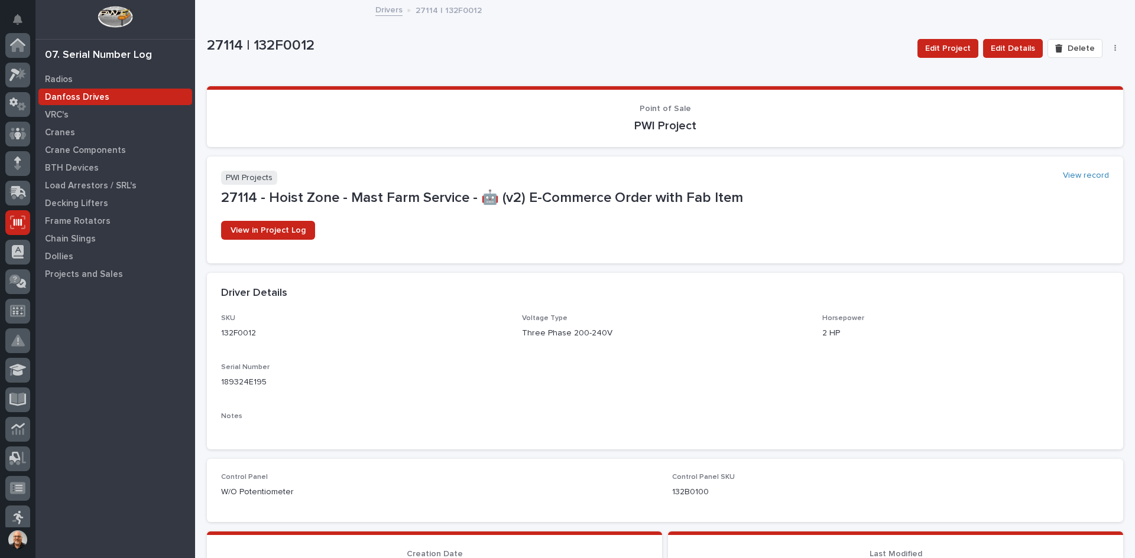
scroll to position [177, 0]
click at [67, 92] on p "Danfoss Drives" at bounding box center [77, 97] width 64 height 11
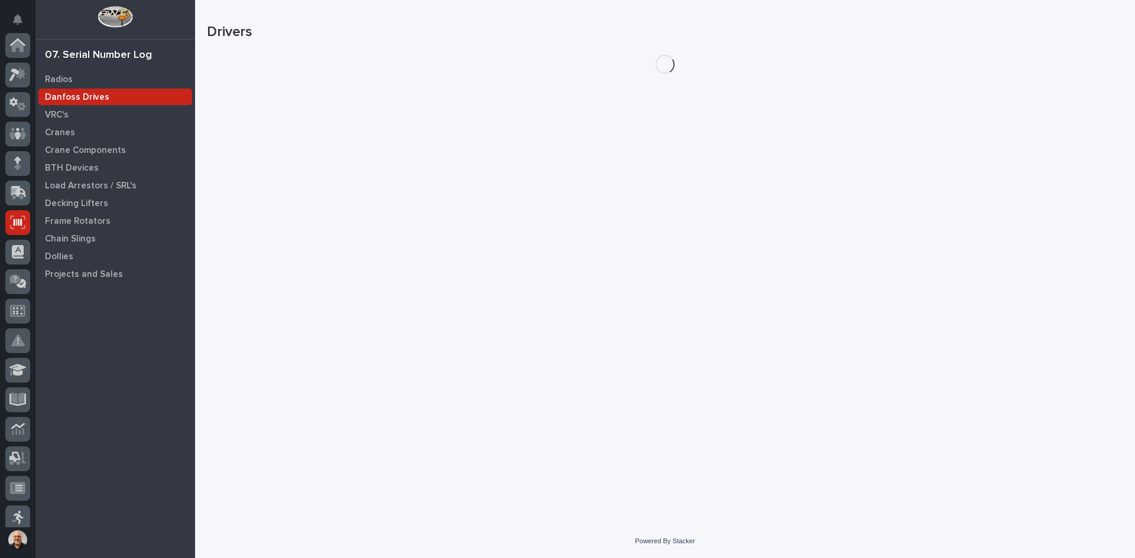
scroll to position [177, 0]
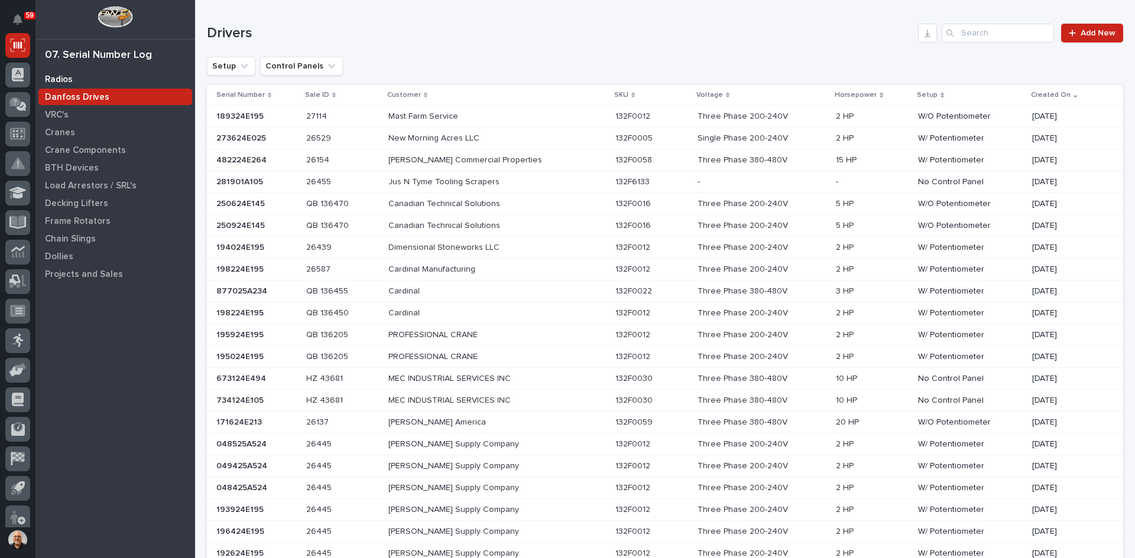
click at [54, 77] on p "Radios" at bounding box center [59, 79] width 28 height 11
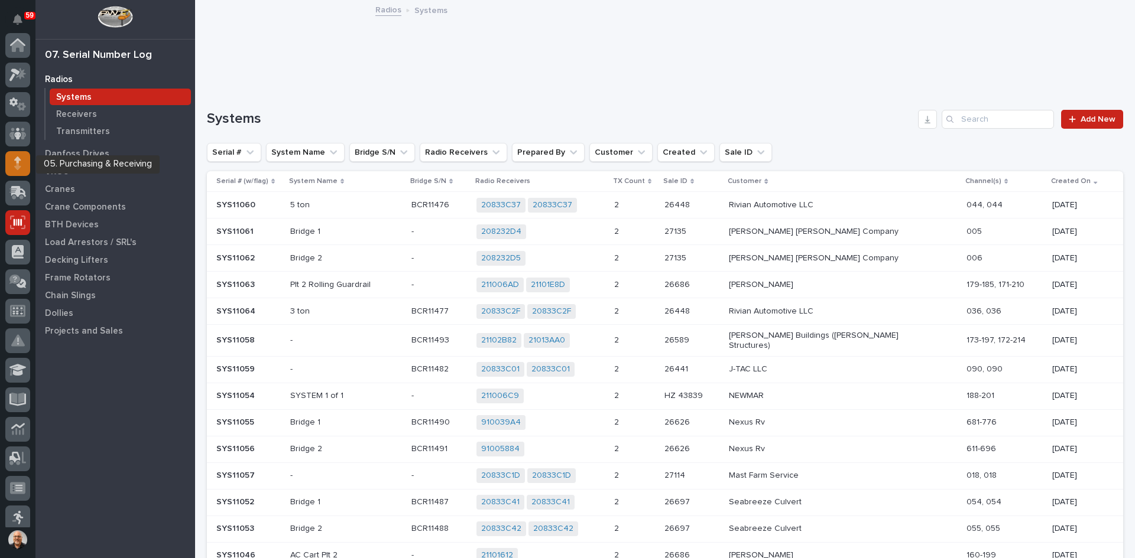
click at [18, 162] on icon at bounding box center [17, 160] width 7 height 7
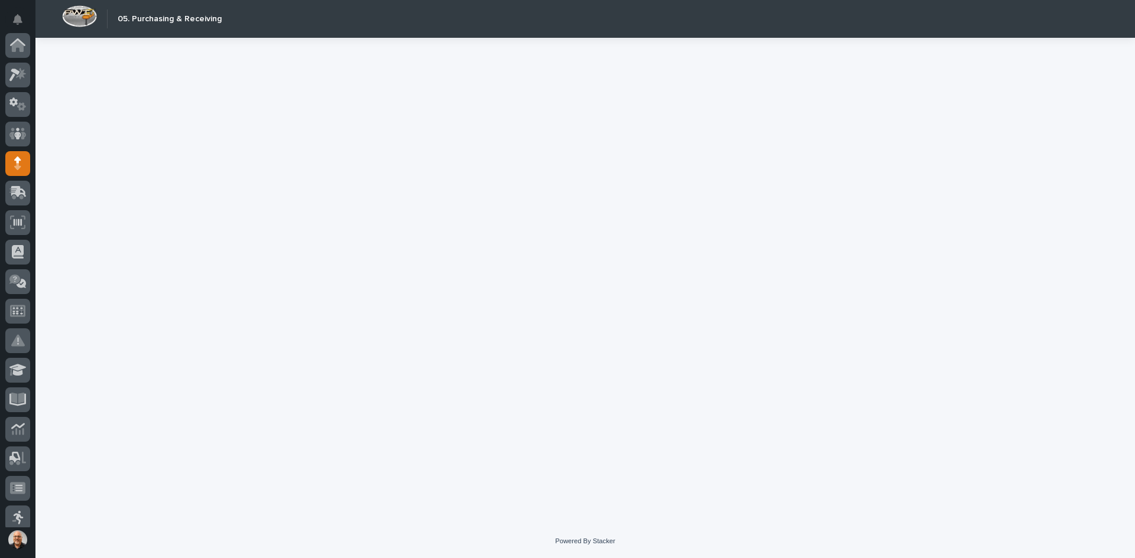
scroll to position [118, 0]
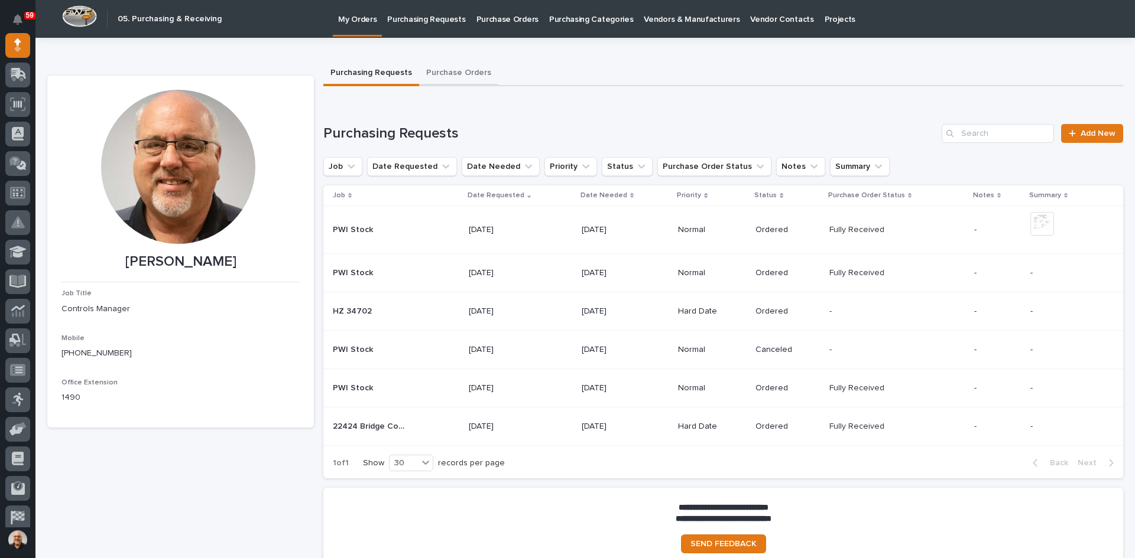
click at [464, 69] on button "Purchase Orders" at bounding box center [458, 73] width 79 height 25
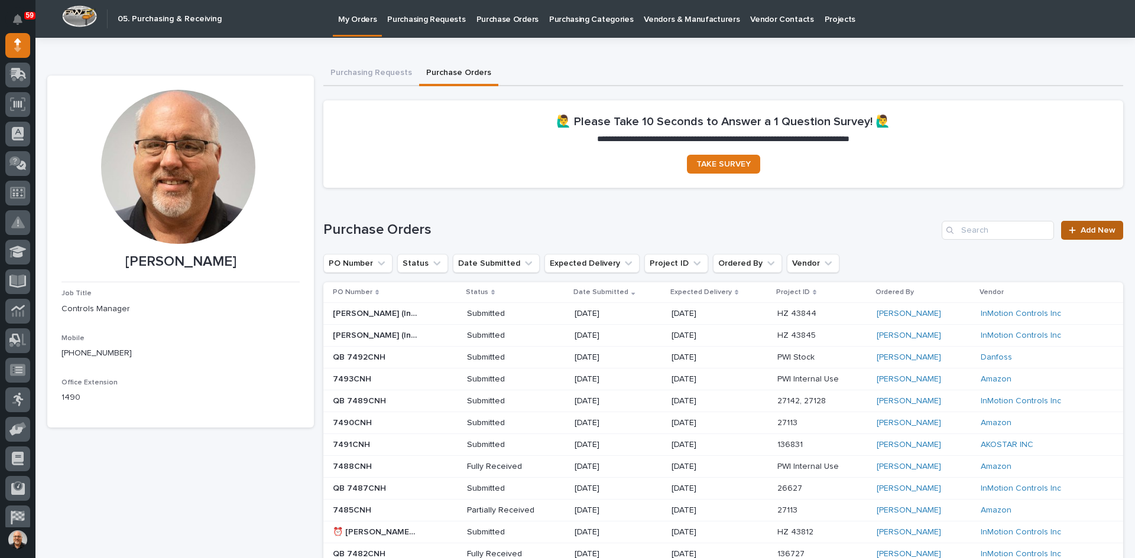
click at [1098, 236] on link "Add New" at bounding box center [1092, 230] width 62 height 19
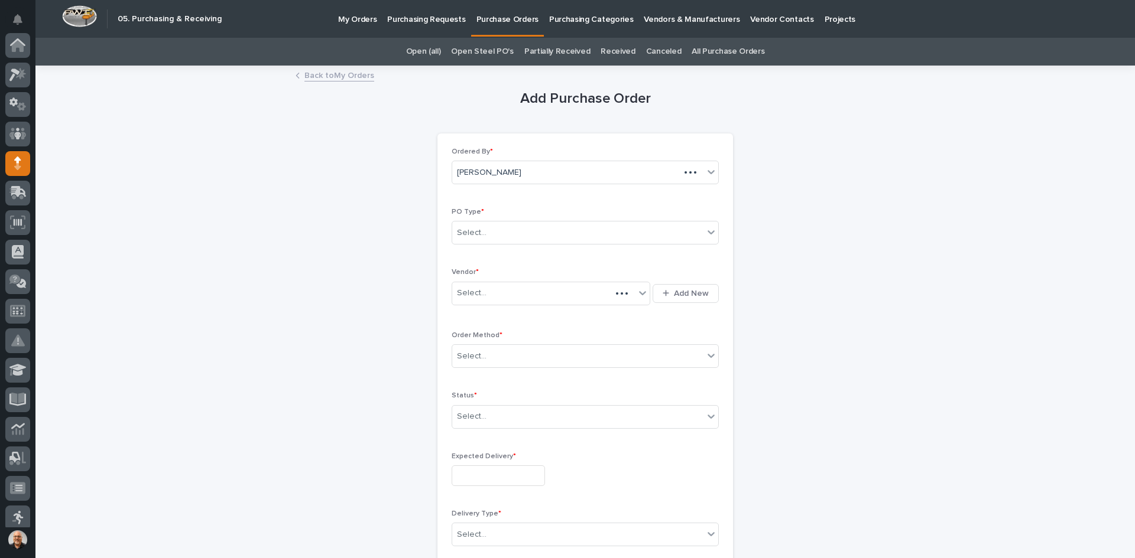
scroll to position [118, 0]
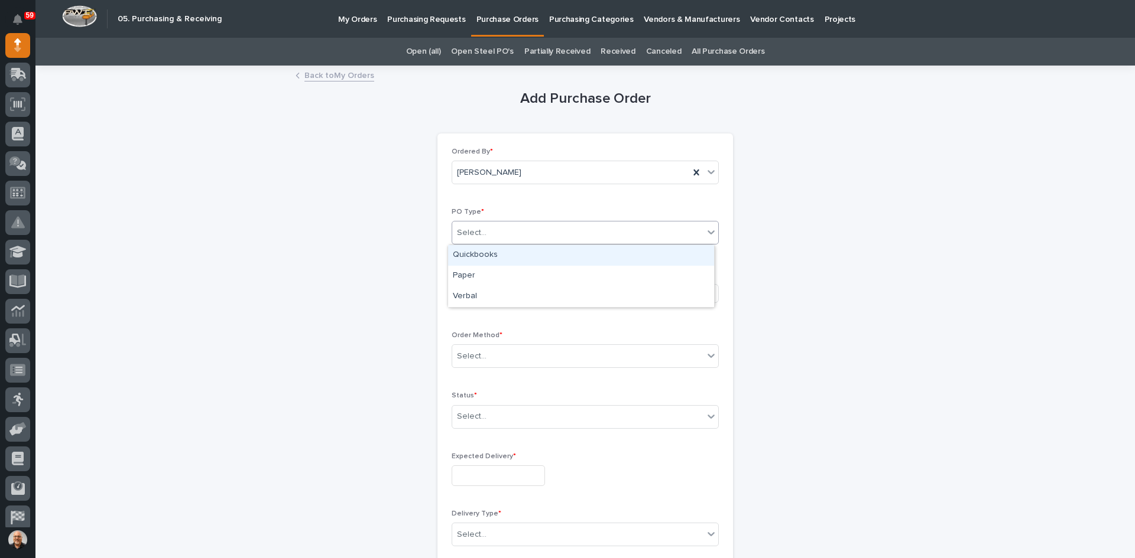
click at [491, 225] on div "Select..." at bounding box center [577, 233] width 251 height 20
click at [479, 256] on div "Quickbooks" at bounding box center [581, 255] width 266 height 21
click at [488, 293] on div "Select..." at bounding box center [543, 294] width 183 height 20
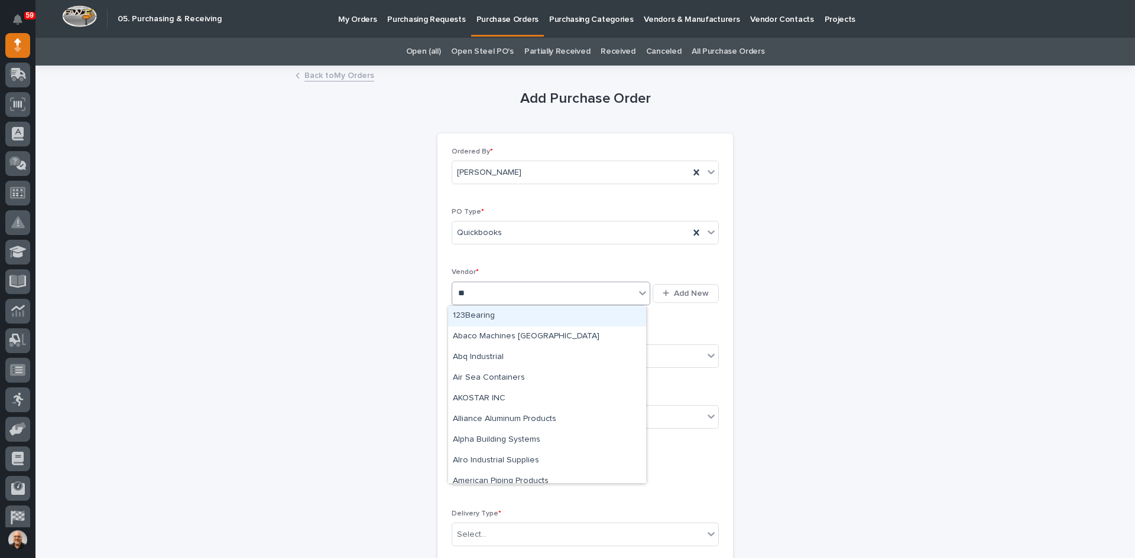
type input "***"
click at [486, 316] on div "InMotion Controls Inc" at bounding box center [547, 316] width 198 height 21
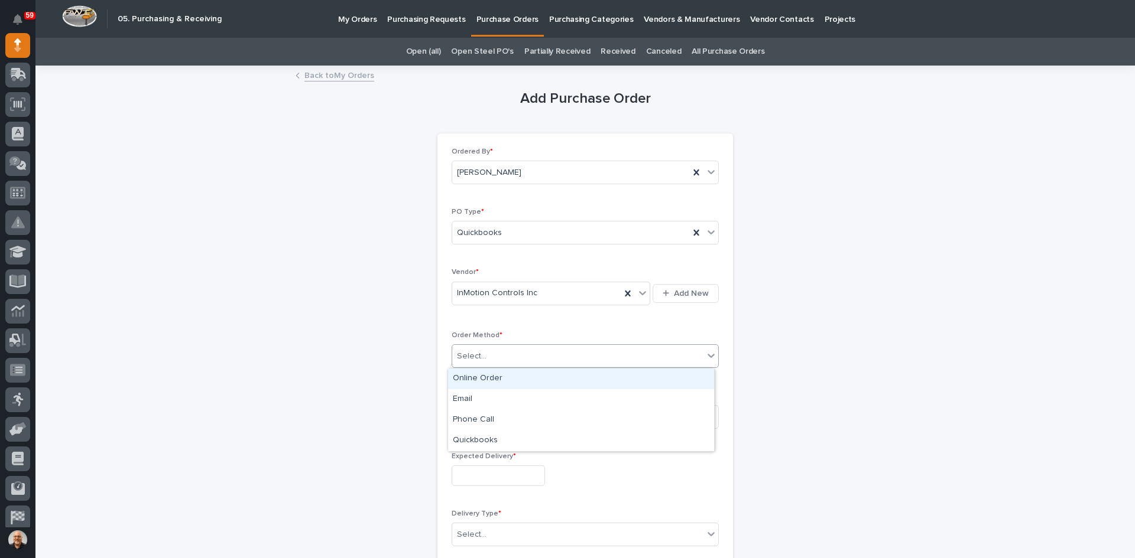
click at [493, 356] on div "Select..." at bounding box center [577, 357] width 251 height 20
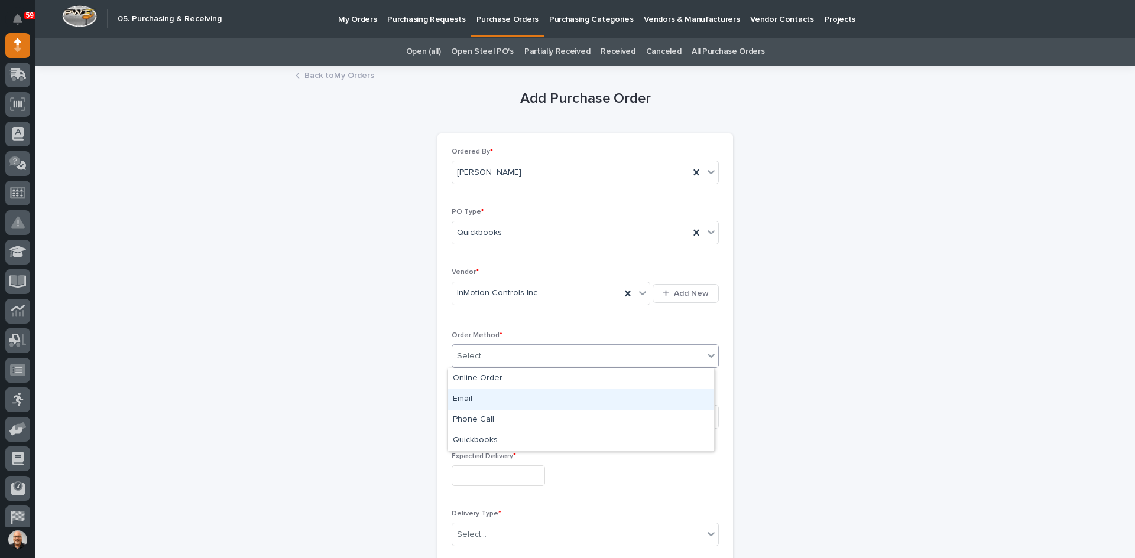
click at [466, 398] on div "Email" at bounding box center [581, 399] width 266 height 21
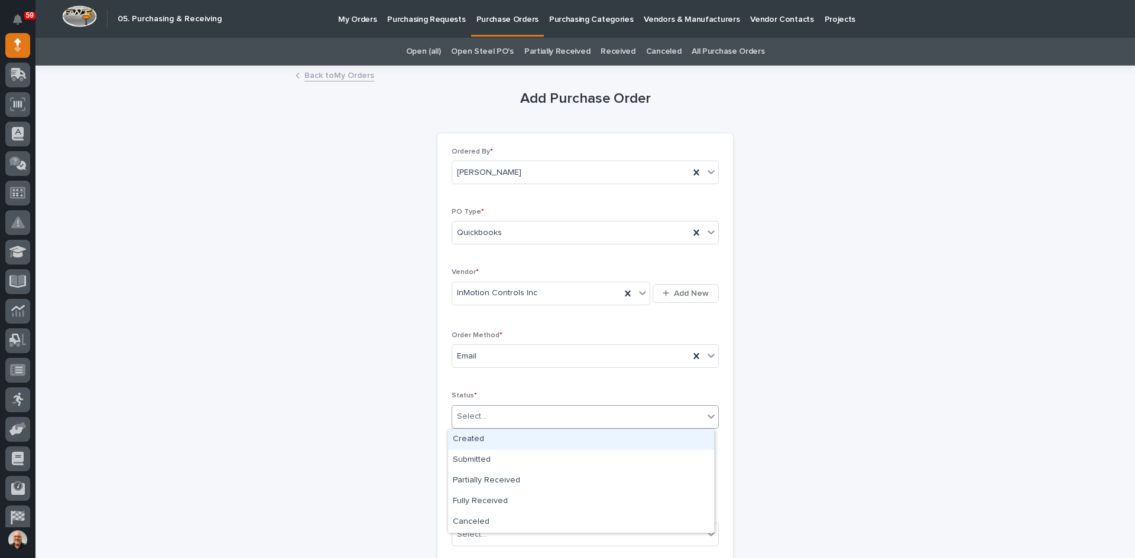
click at [486, 415] on div "Select..." at bounding box center [577, 417] width 251 height 20
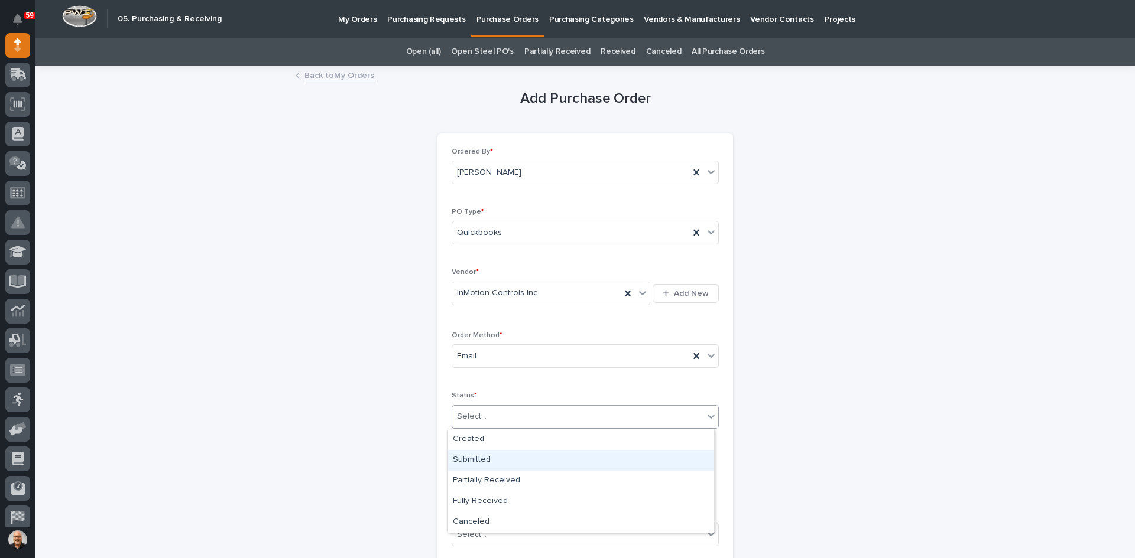
click at [480, 462] on div "Submitted" at bounding box center [581, 460] width 266 height 21
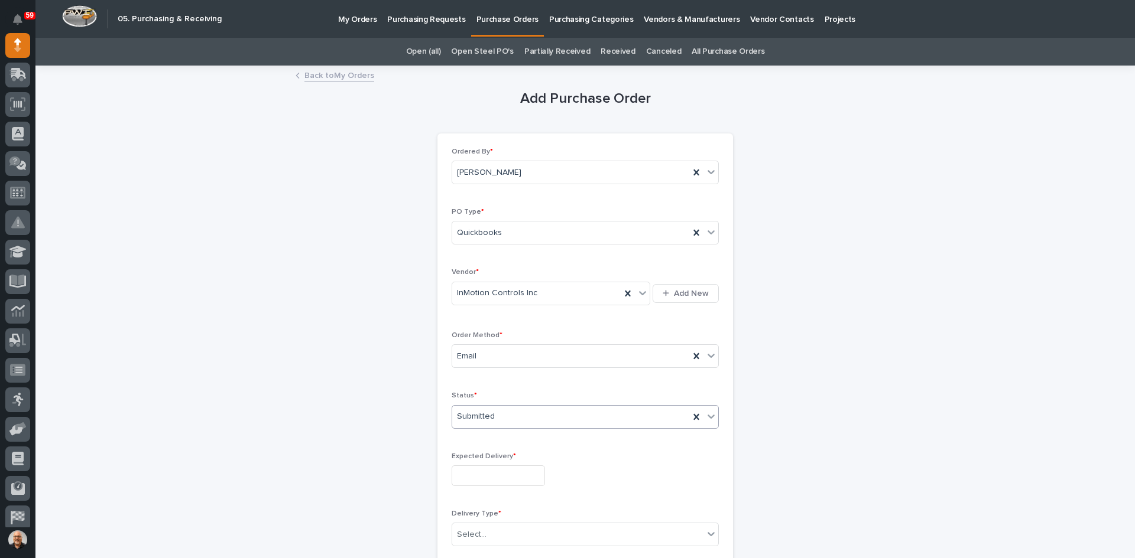
click at [493, 475] on input "text" at bounding box center [498, 476] width 93 height 21
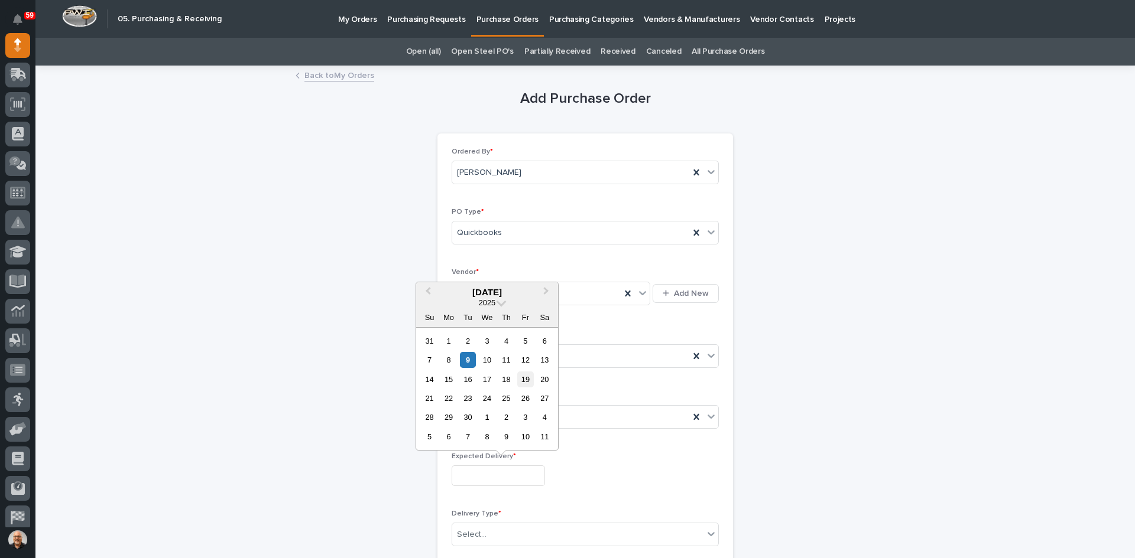
click at [527, 379] on div "19" at bounding box center [525, 380] width 16 height 16
type input "**********"
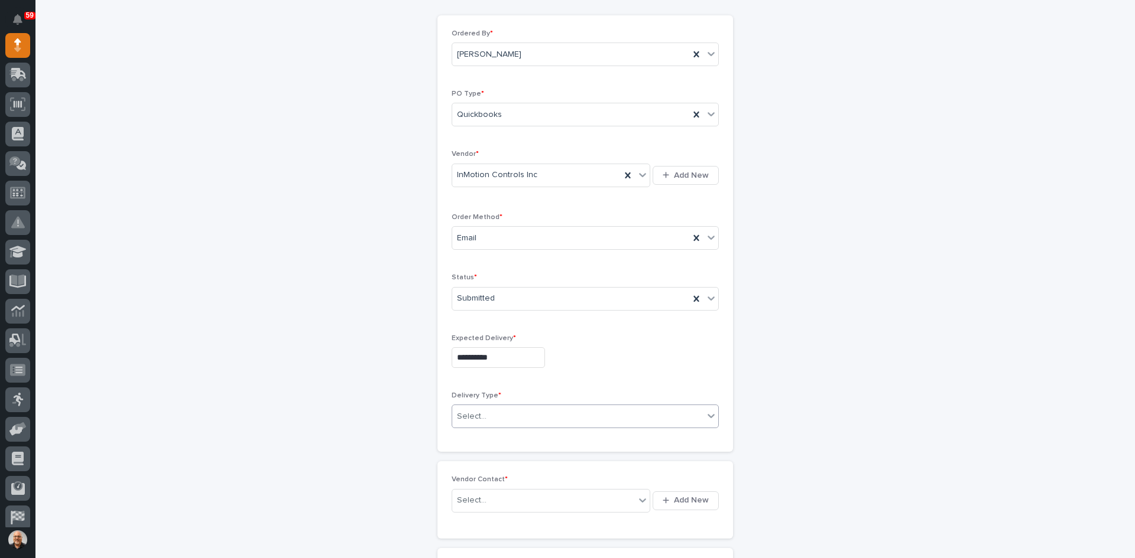
click at [483, 413] on div "Select..." at bounding box center [577, 417] width 251 height 20
click at [477, 434] on div "Deliver to PWI" at bounding box center [581, 439] width 266 height 21
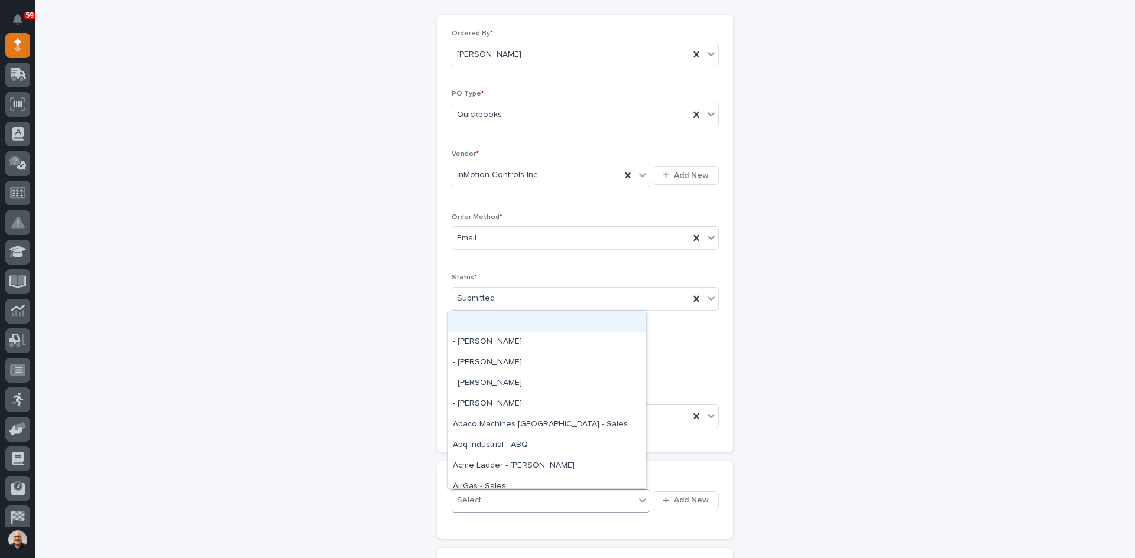
click at [484, 499] on div "Select..." at bounding box center [543, 501] width 183 height 20
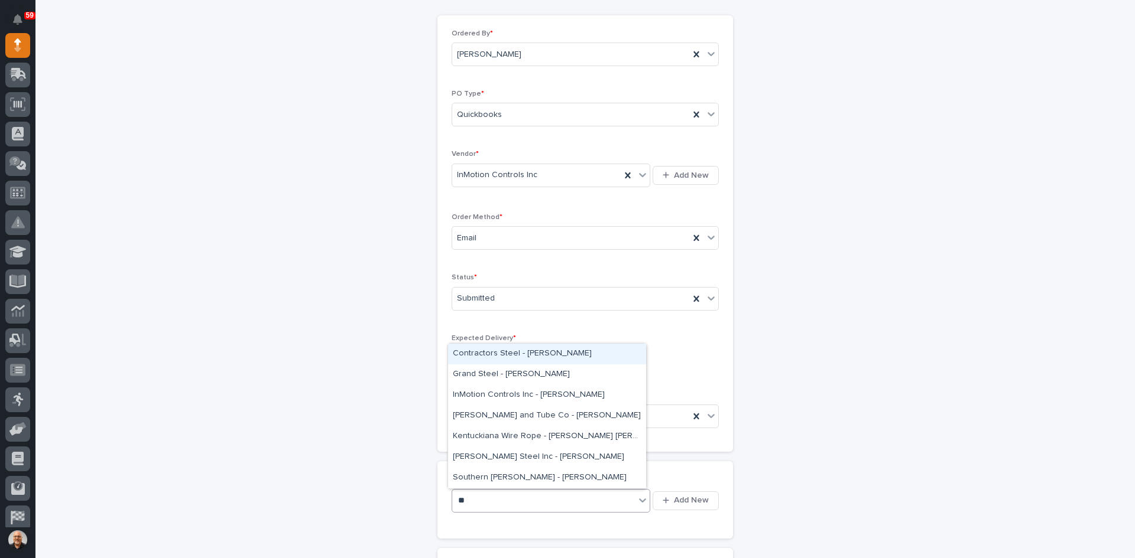
type input "***"
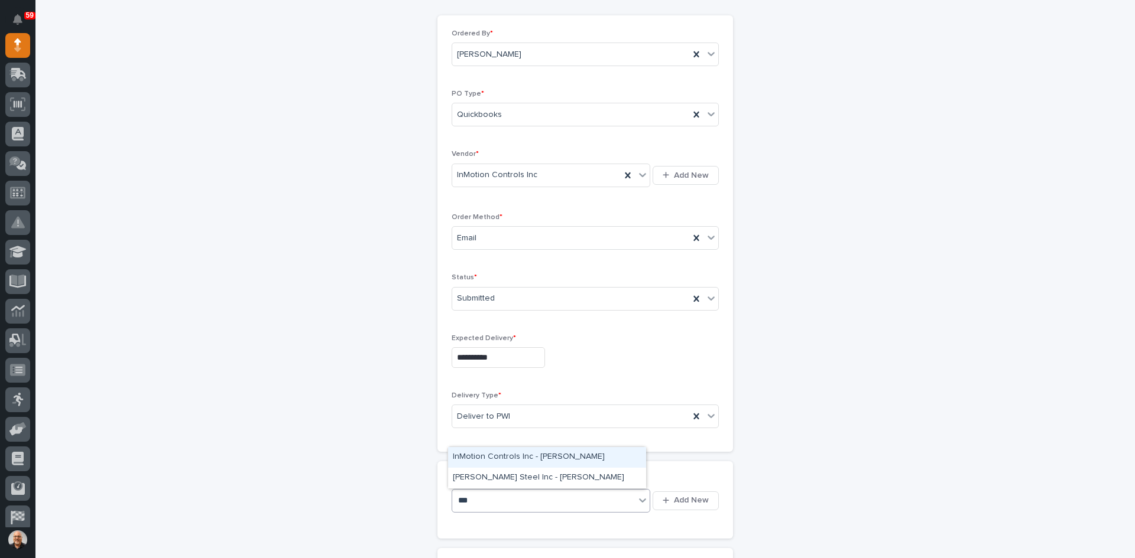
click at [521, 462] on div "InMotion Controls Inc - [PERSON_NAME]" at bounding box center [547, 457] width 198 height 21
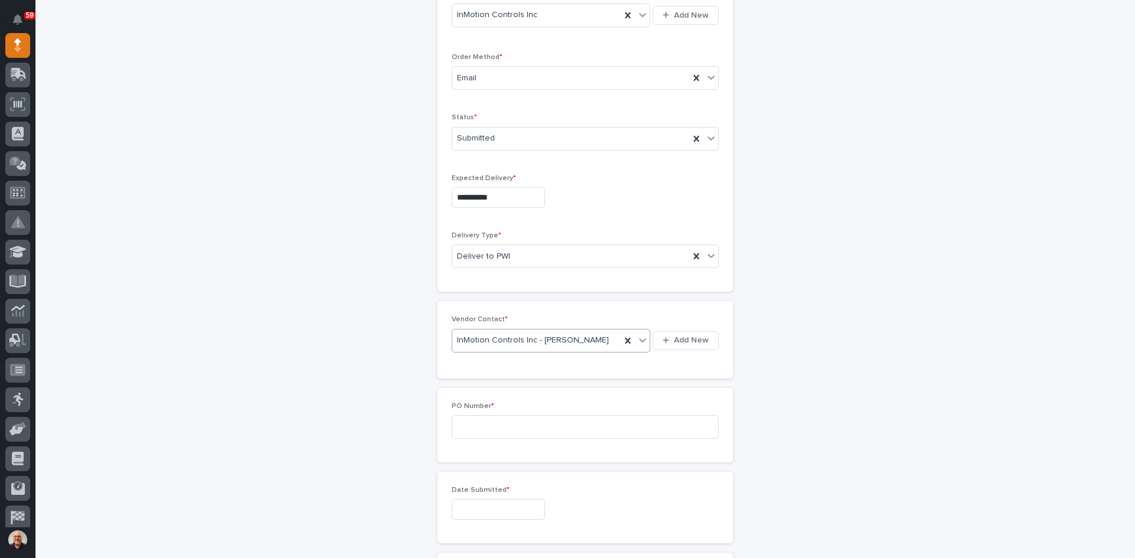
scroll to position [295, 0]
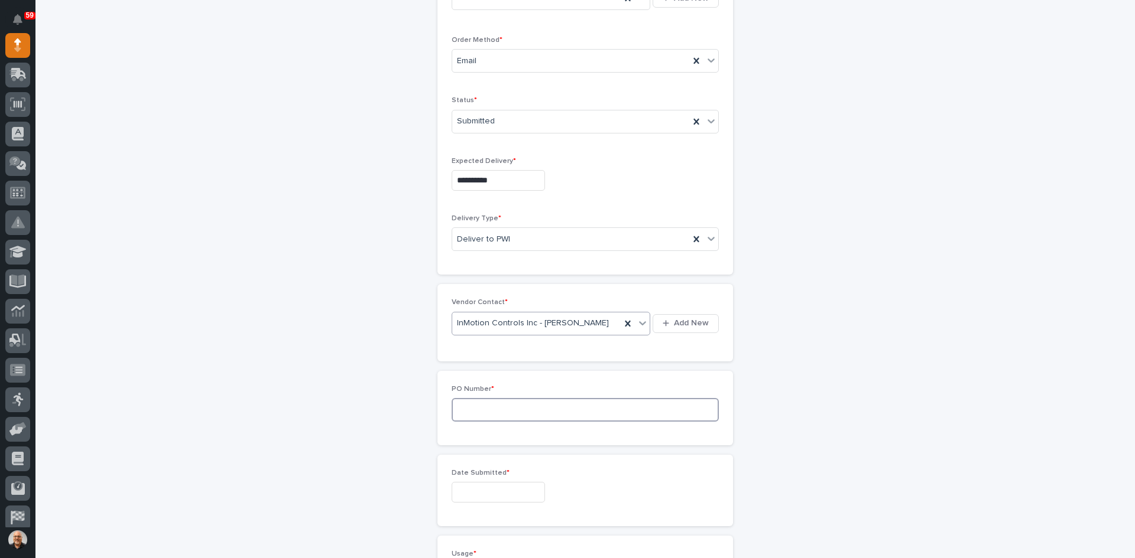
click at [480, 413] on input at bounding box center [585, 410] width 267 height 24
type input "7495CNH"
click at [482, 492] on input "text" at bounding box center [498, 492] width 93 height 21
click at [469, 376] on div "9" at bounding box center [468, 377] width 16 height 16
type input "**********"
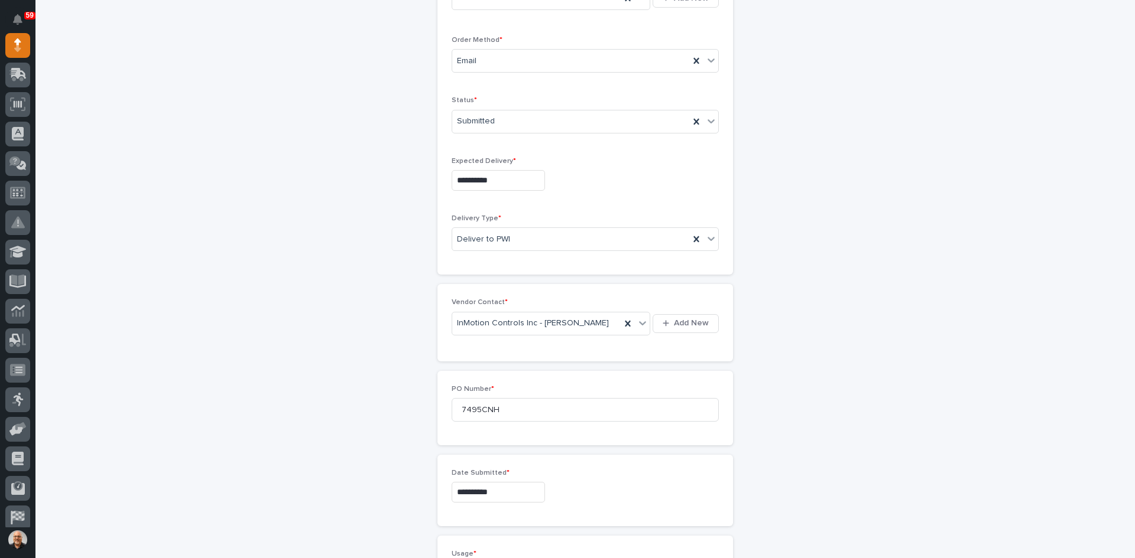
scroll to position [473, 0]
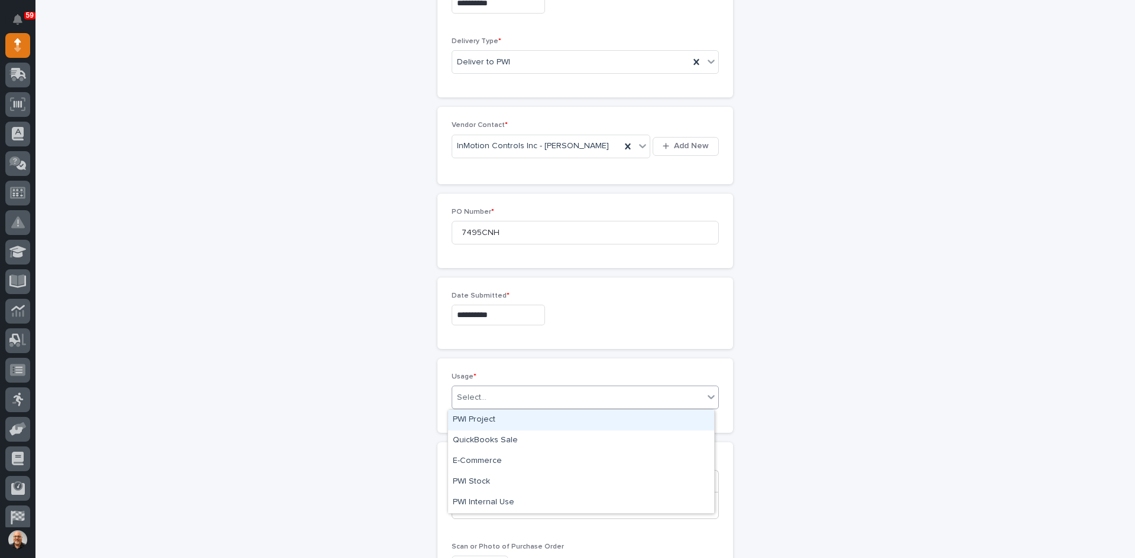
click at [479, 399] on div "Select..." at bounding box center [472, 398] width 30 height 12
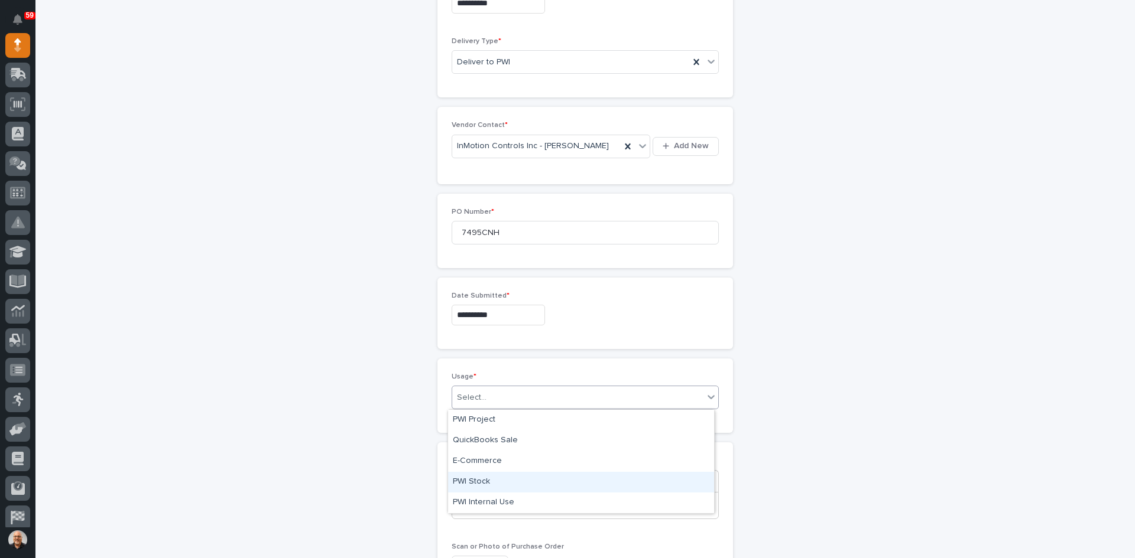
click at [476, 480] on div "PWI Stock" at bounding box center [581, 482] width 266 height 21
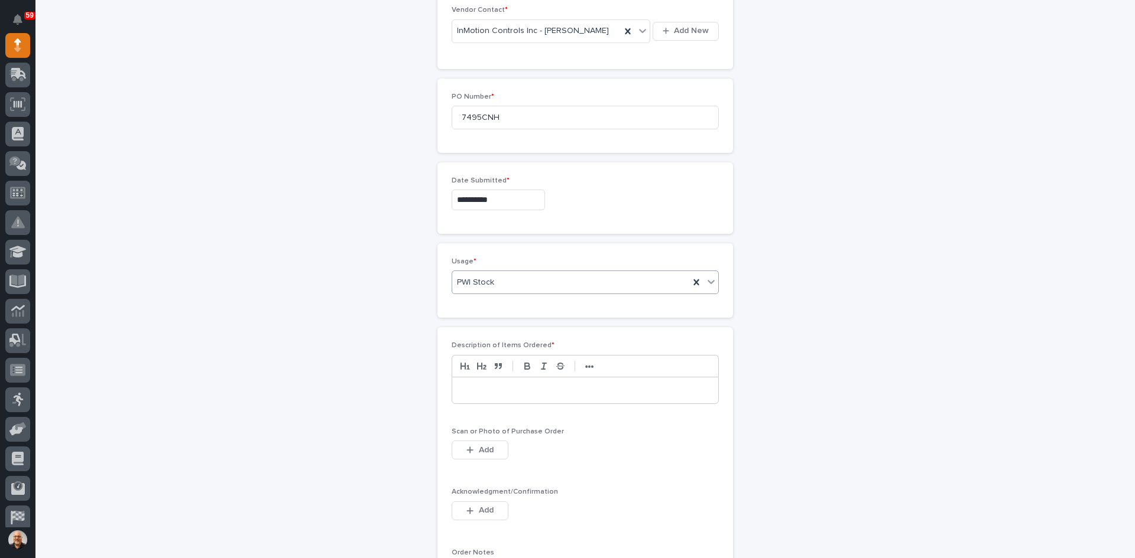
scroll to position [591, 0]
click at [453, 384] on div at bounding box center [585, 388] width 266 height 26
click at [485, 441] on button "Add" at bounding box center [480, 447] width 57 height 19
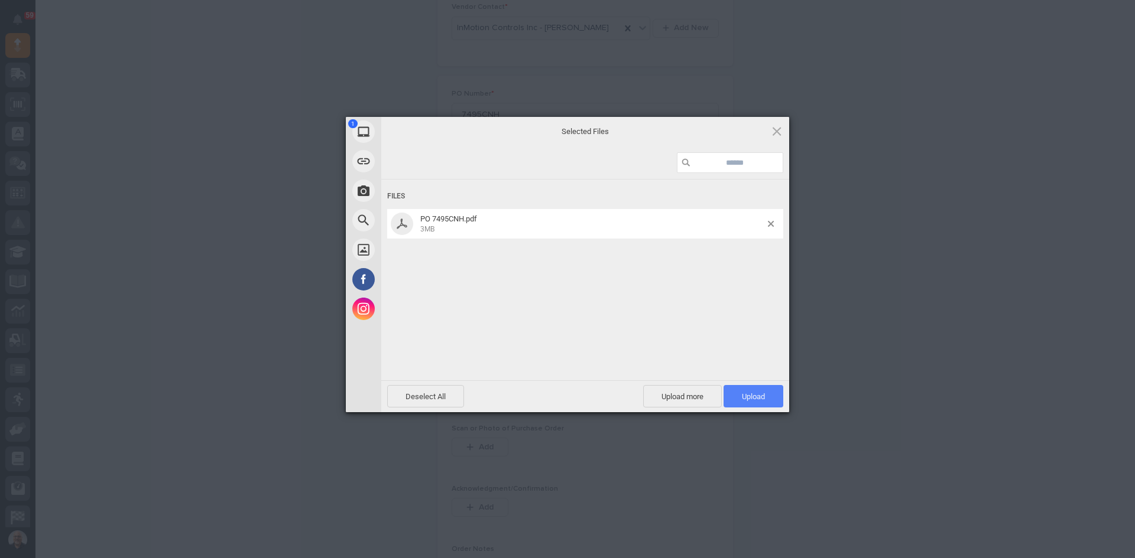
click at [752, 398] on span "Upload 1" at bounding box center [753, 396] width 23 height 9
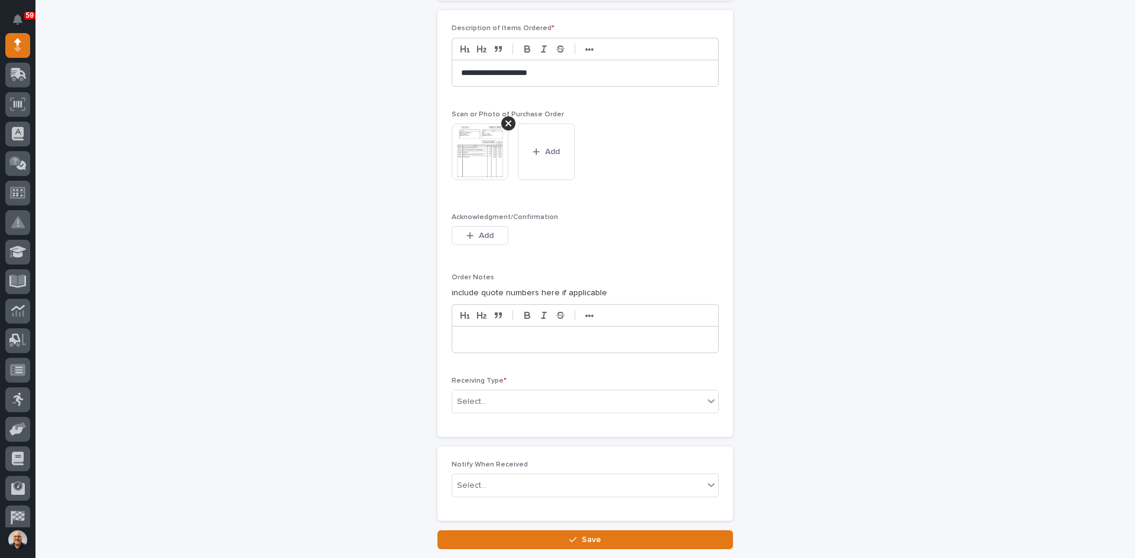
scroll to position [908, 0]
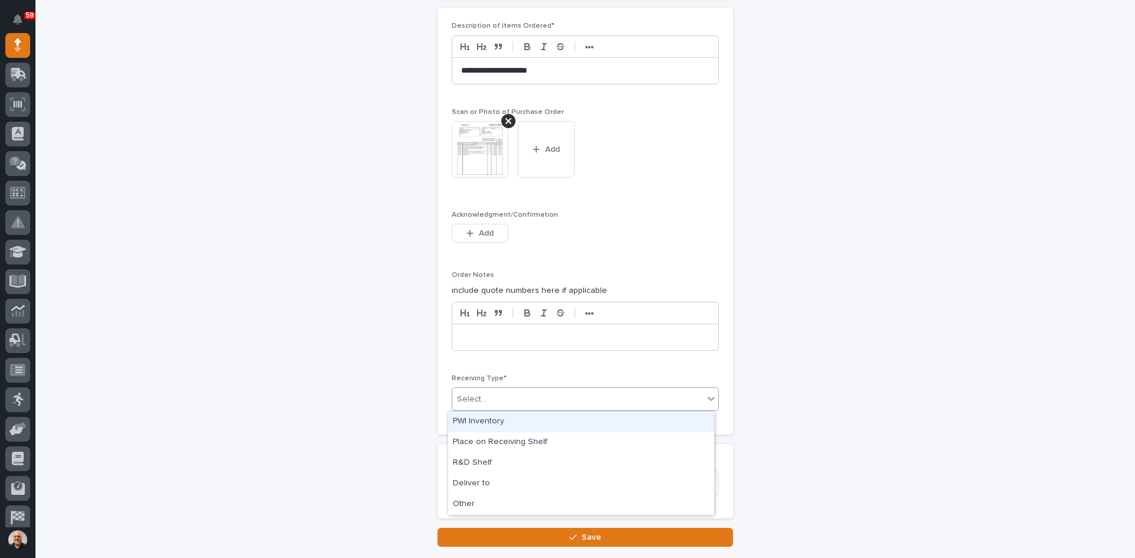
click at [487, 402] on div "Select..." at bounding box center [577, 400] width 251 height 20
click at [477, 480] on div "Deliver to" at bounding box center [581, 484] width 266 height 21
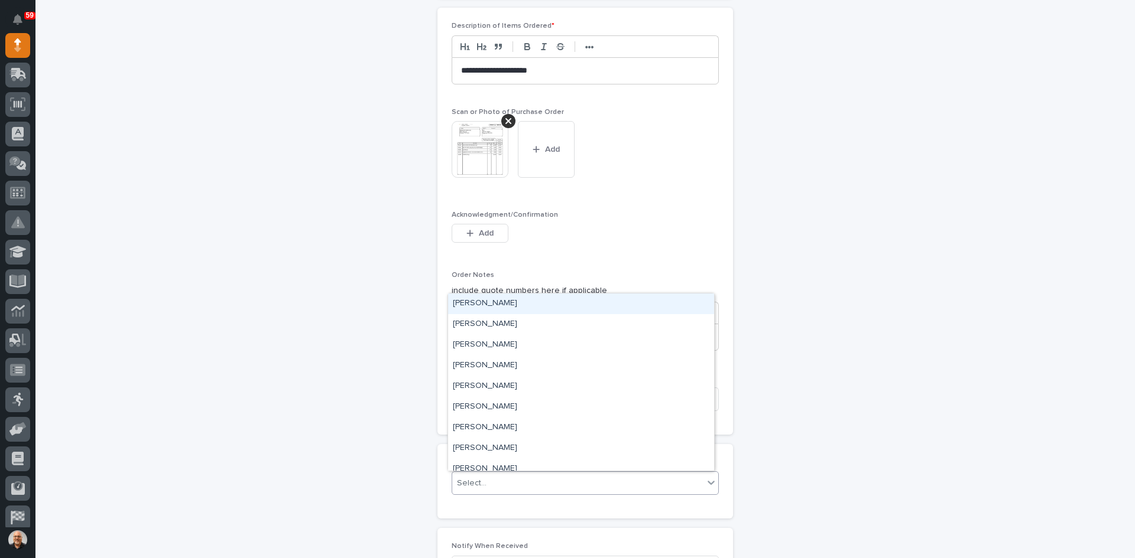
click at [489, 483] on div "Select..." at bounding box center [577, 484] width 251 height 20
type input "***"
click at [495, 323] on div "[PERSON_NAME]" at bounding box center [581, 324] width 266 height 21
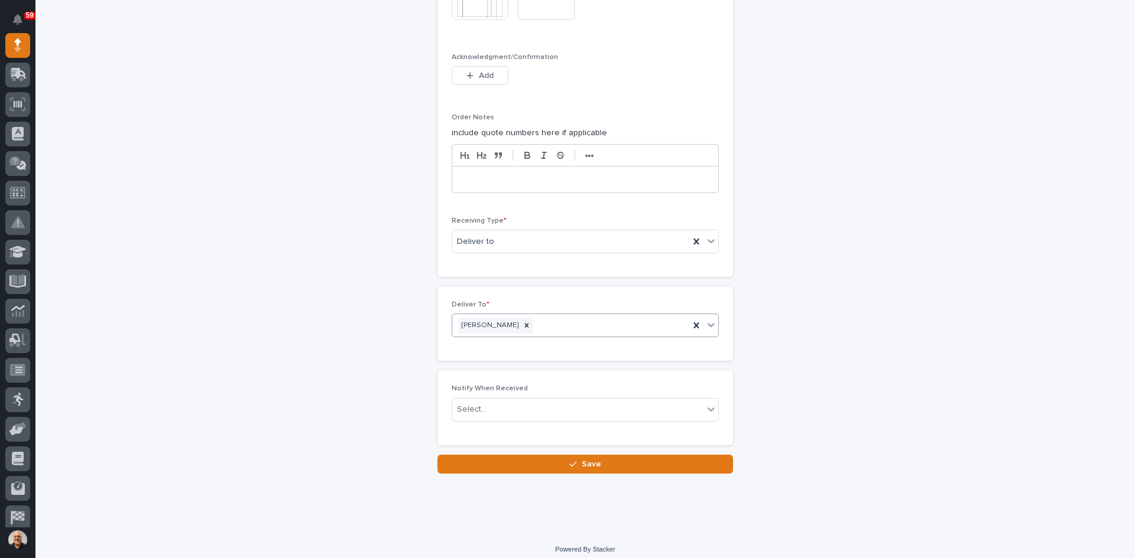
scroll to position [1074, 0]
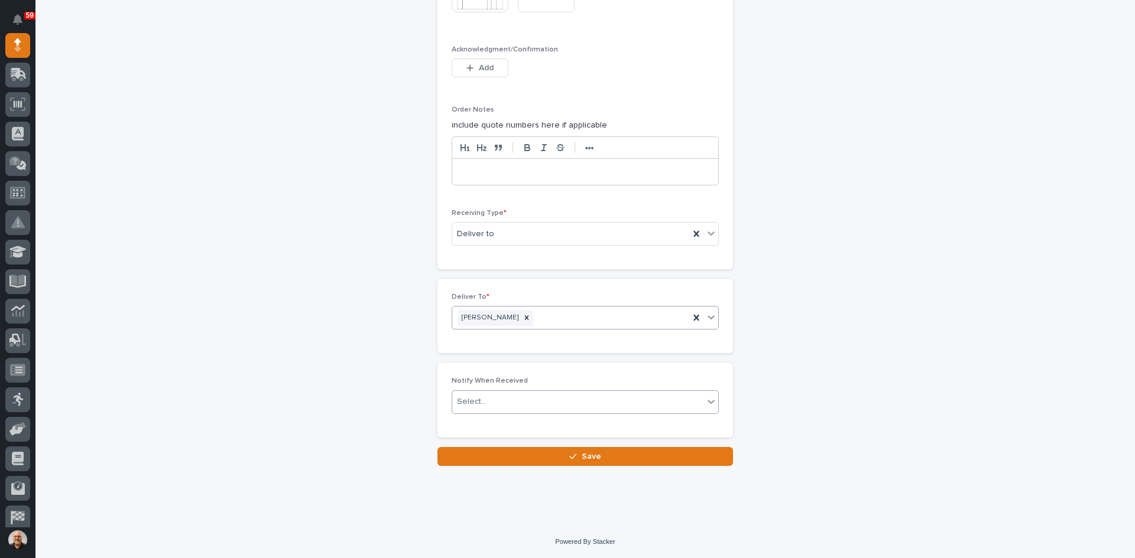
click at [492, 402] on div "Select..." at bounding box center [577, 402] width 251 height 20
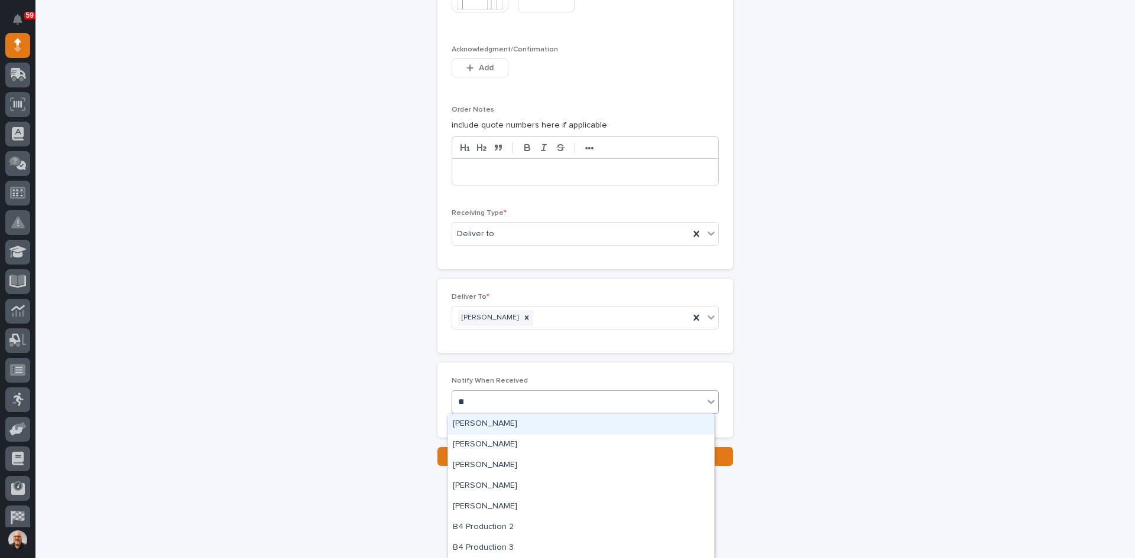
type input "***"
click at [483, 440] on div "[PERSON_NAME]" at bounding box center [581, 445] width 266 height 21
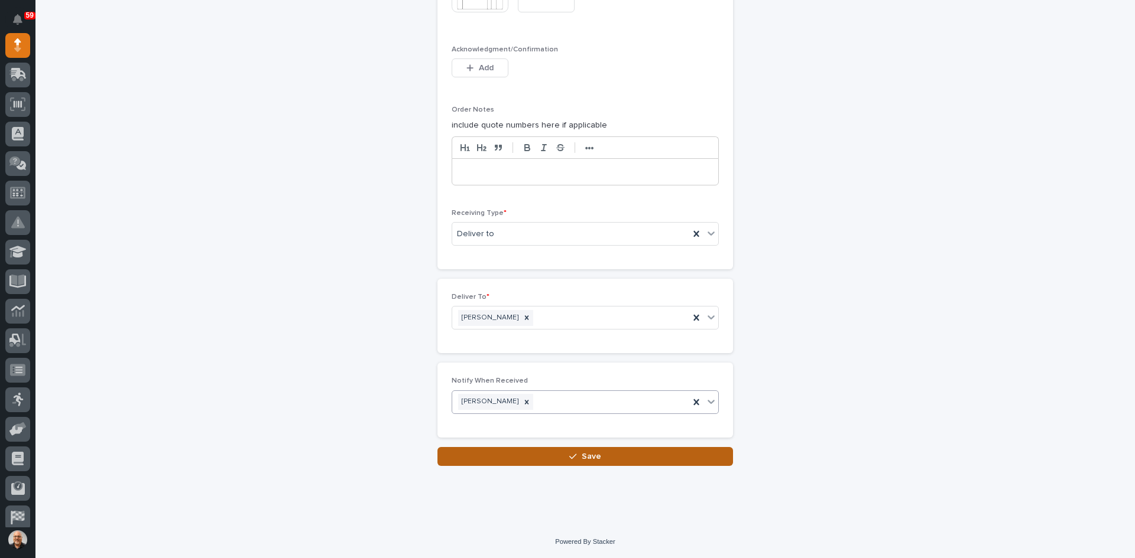
click at [586, 452] on span "Save" at bounding box center [592, 457] width 20 height 11
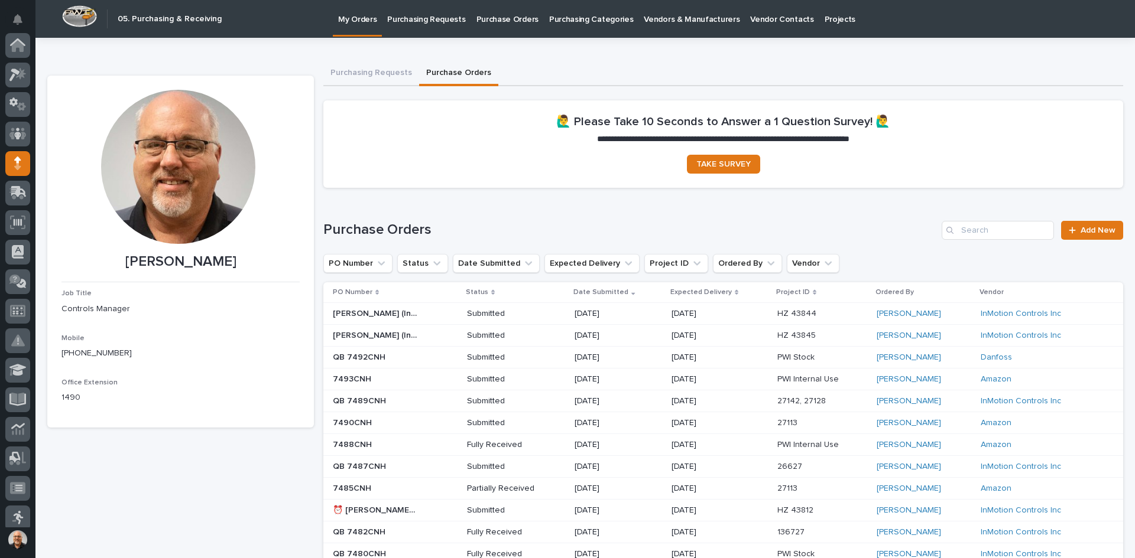
scroll to position [118, 0]
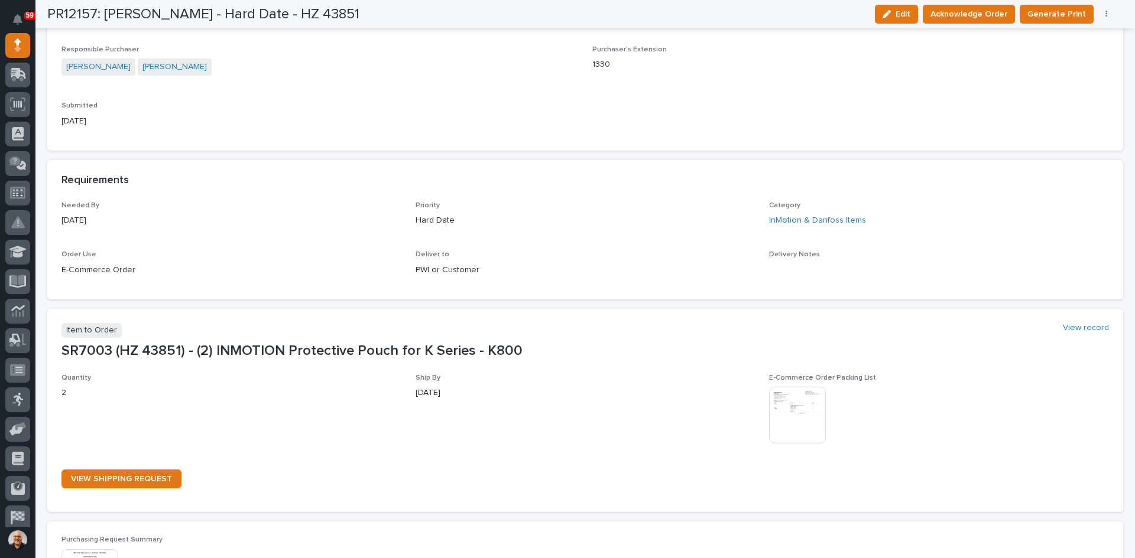
scroll to position [532, 0]
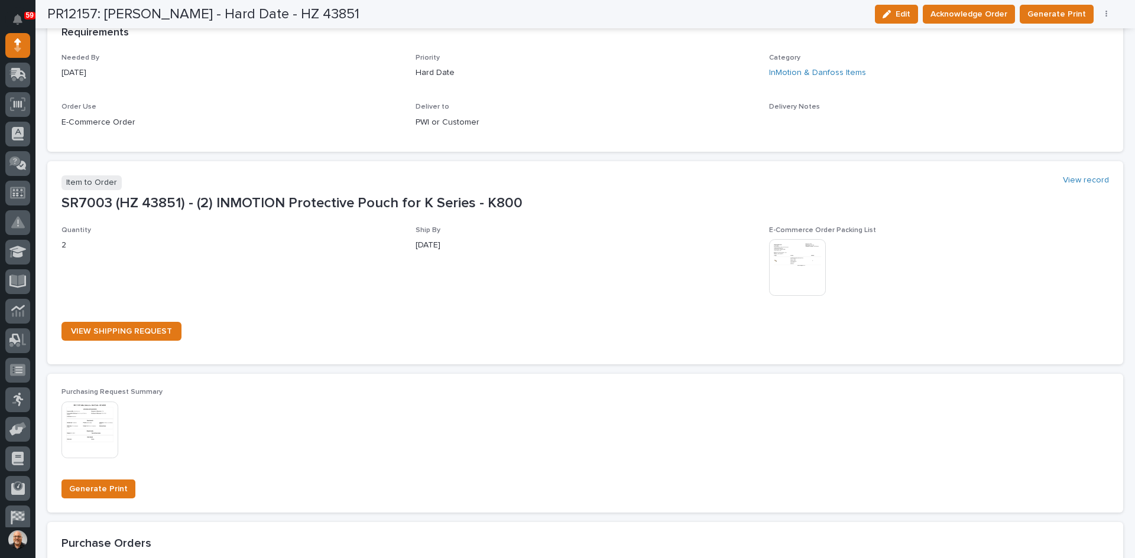
click at [789, 268] on img at bounding box center [797, 267] width 57 height 57
